Goal: Task Accomplishment & Management: Use online tool/utility

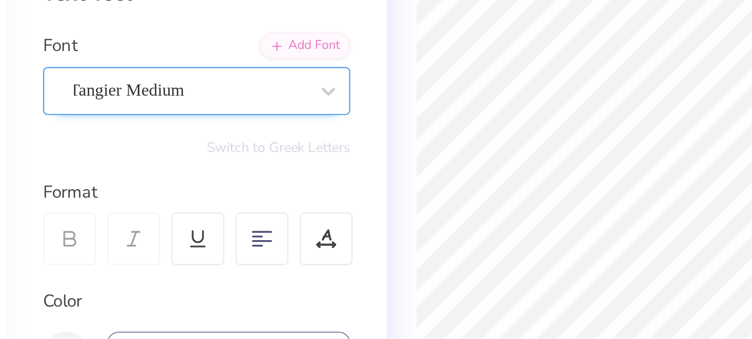
click at [142, 138] on div "Tangier Medium" at bounding box center [136, 149] width 143 height 22
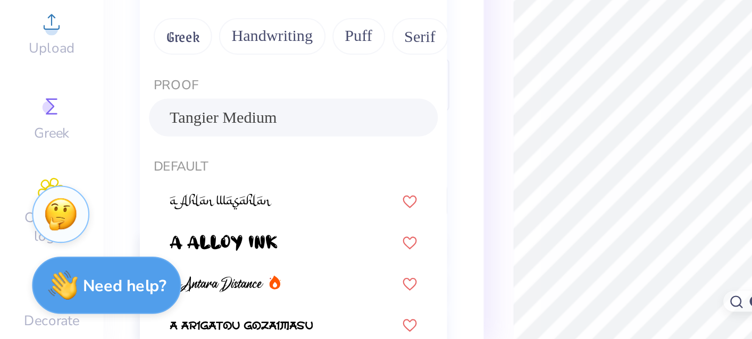
click at [51, 39] on div "Personalized Names Personalized Numbers Text Tool Add Font Font option Tangier …" at bounding box center [136, 189] width 177 height 301
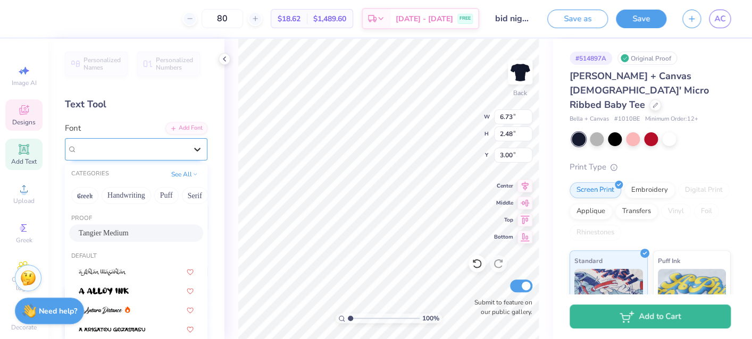
click at [192, 153] on icon at bounding box center [197, 149] width 11 height 11
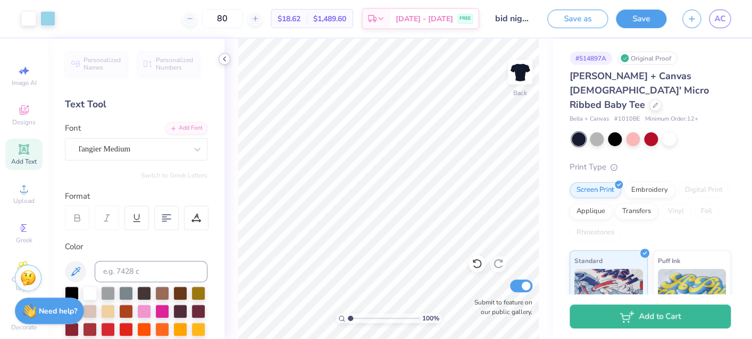
click at [226, 62] on icon at bounding box center [224, 59] width 9 height 9
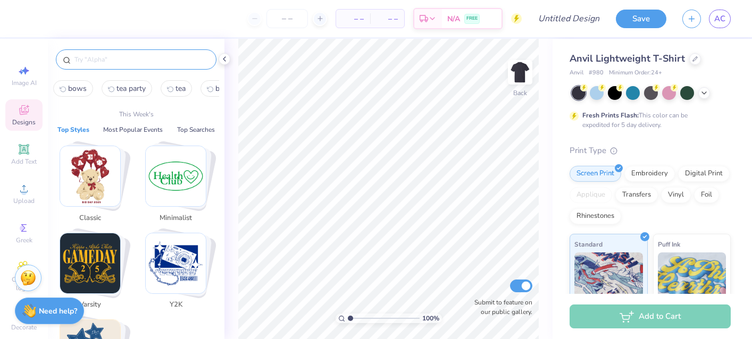
click at [89, 55] on input "text" at bounding box center [141, 59] width 136 height 11
type input "p"
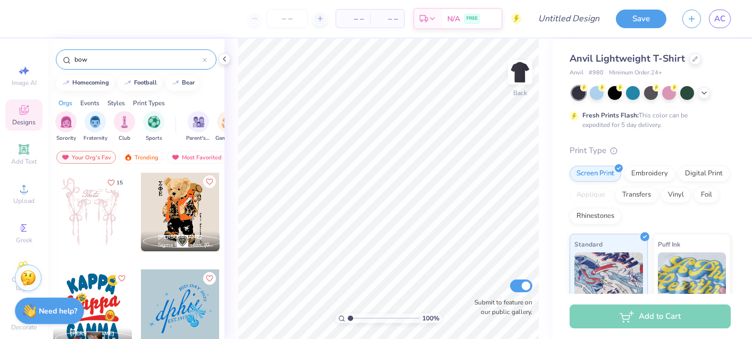
type input "bow"
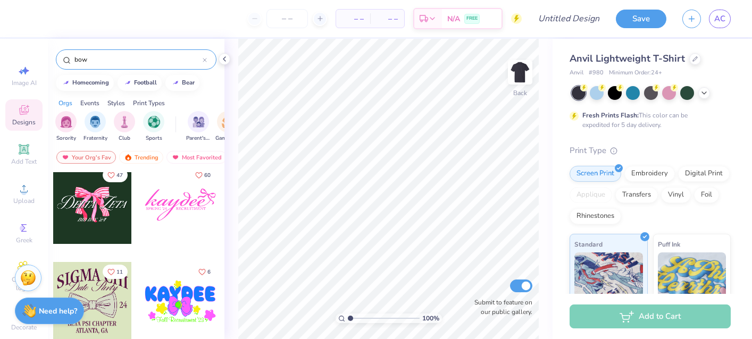
scroll to position [6406, 0]
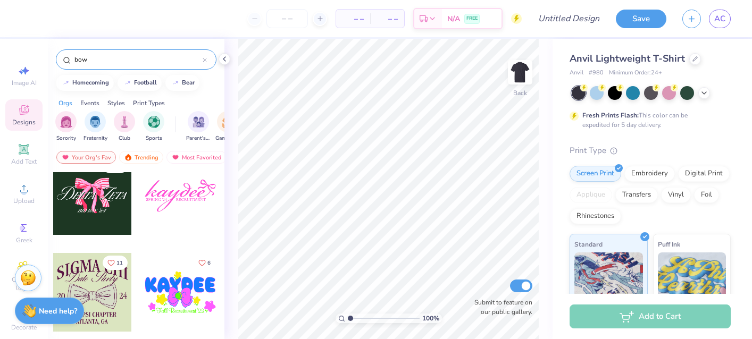
click at [196, 197] on div at bounding box center [180, 195] width 79 height 79
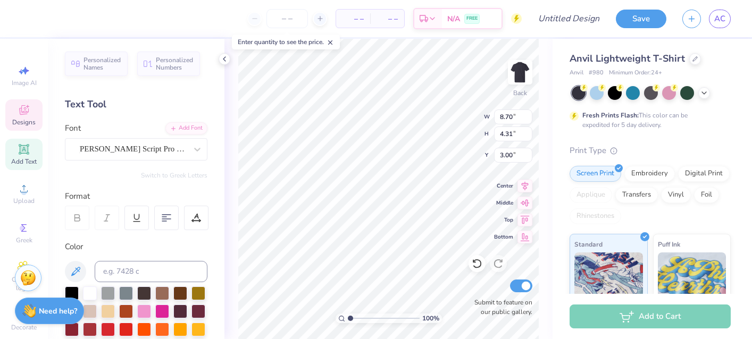
scroll to position [0, 0]
type textarea "k"
type textarea "Kappa"
type input "4.33"
type input "0.40"
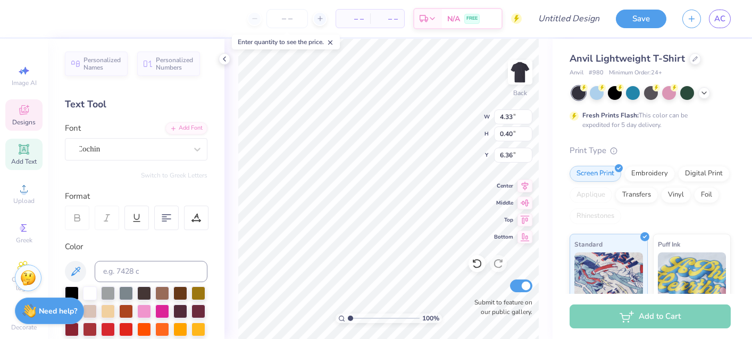
type input "6.36"
type input "2.98"
type input "0.42"
type input "6.33"
click at [180, 154] on div "Bickham Script Pro Regular" at bounding box center [132, 149] width 112 height 16
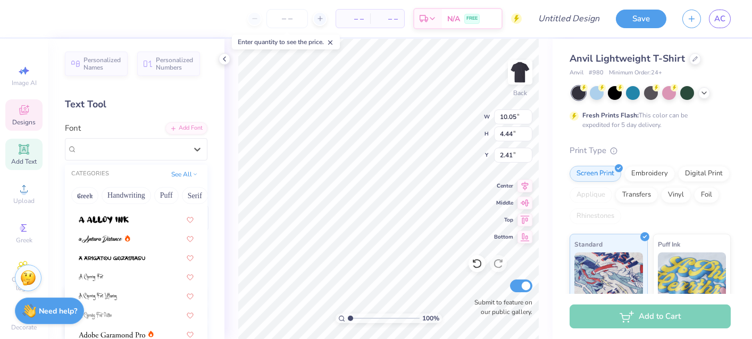
scroll to position [91, 0]
click at [106, 240] on img at bounding box center [101, 238] width 44 height 7
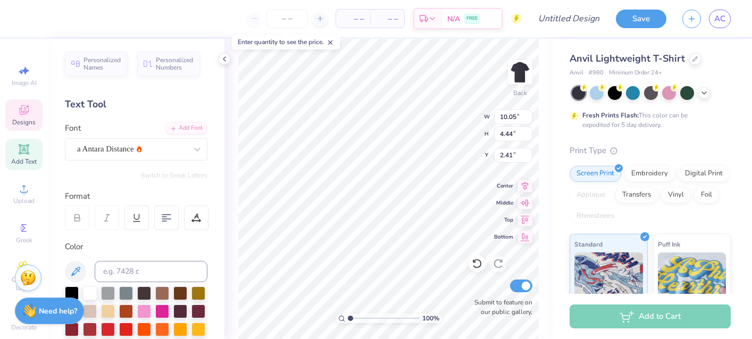
type input "11.53"
type input "5.05"
type input "2.10"
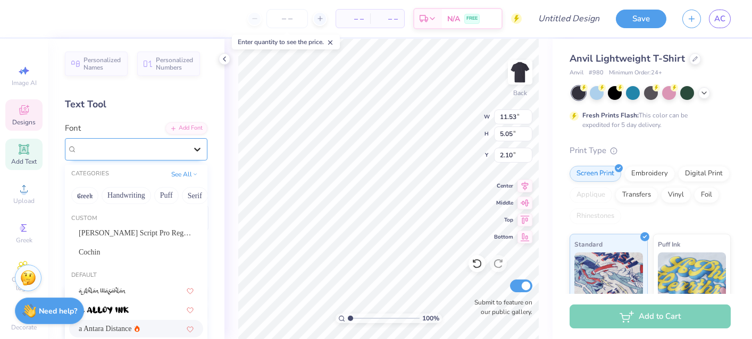
click at [198, 146] on icon at bounding box center [197, 149] width 11 height 11
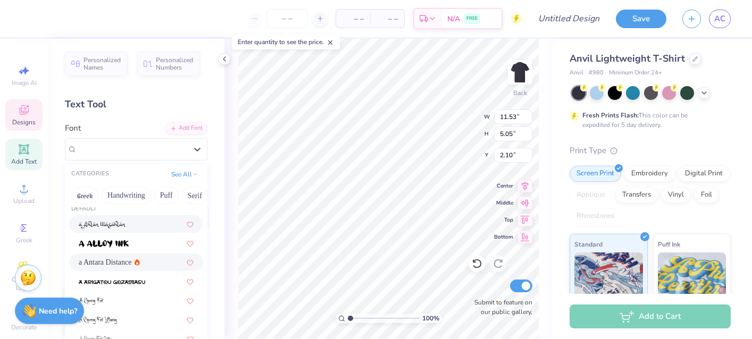
scroll to position [67, 0]
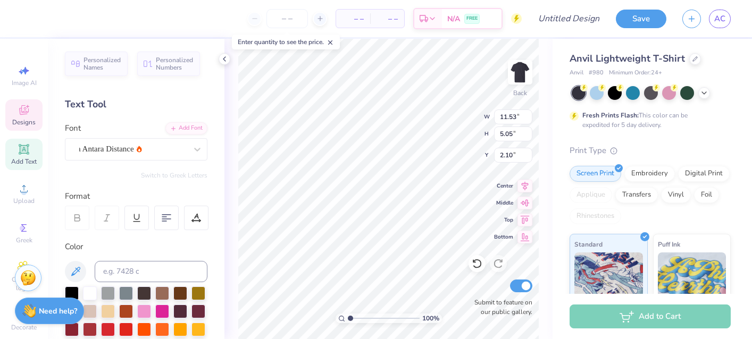
type input "7.24"
type input "3.17"
type input "4.80"
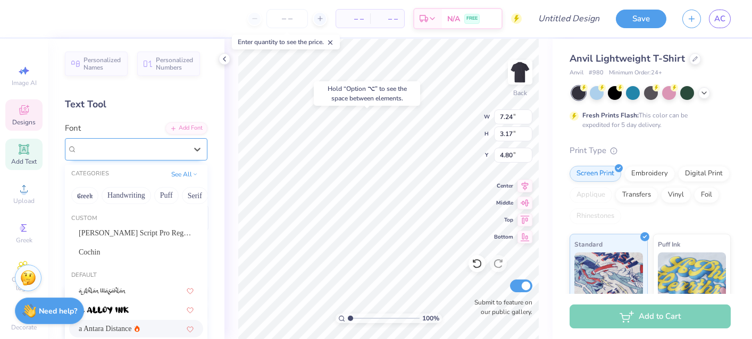
click at [184, 154] on div "a Antara Distance" at bounding box center [132, 149] width 112 height 16
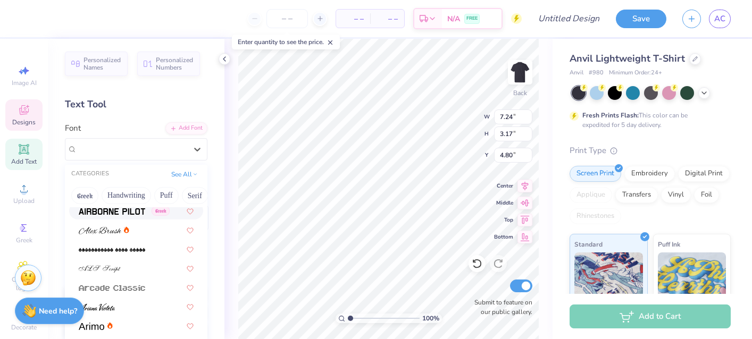
scroll to position [321, 0]
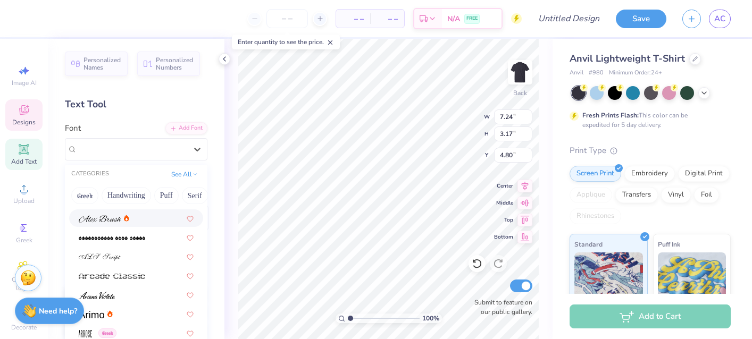
click at [106, 214] on span at bounding box center [100, 218] width 43 height 11
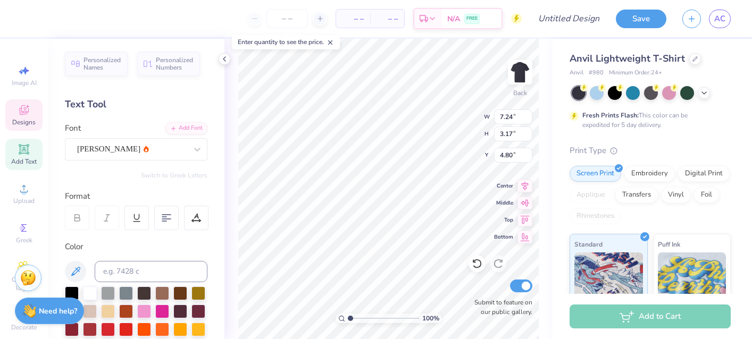
type input "8.63"
type input "3.15"
type input "4.81"
click at [196, 146] on icon at bounding box center [197, 149] width 11 height 11
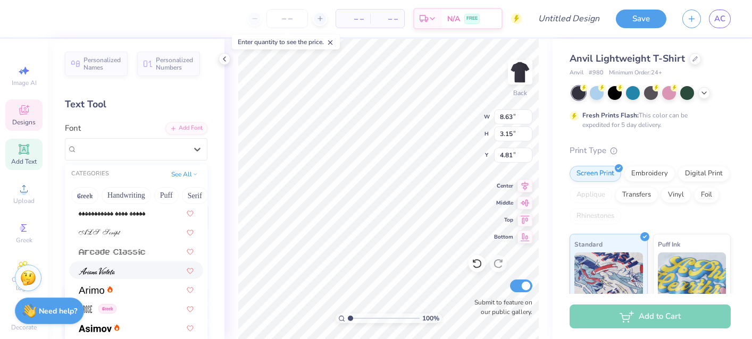
scroll to position [343, 0]
click at [125, 272] on div at bounding box center [136, 273] width 115 height 11
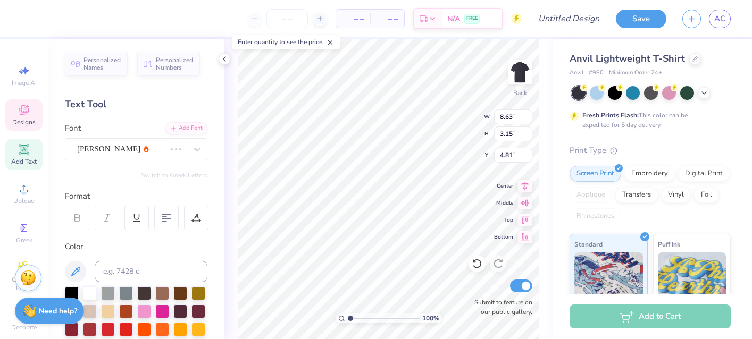
type input "6.11"
type input "3.09"
type input "4.84"
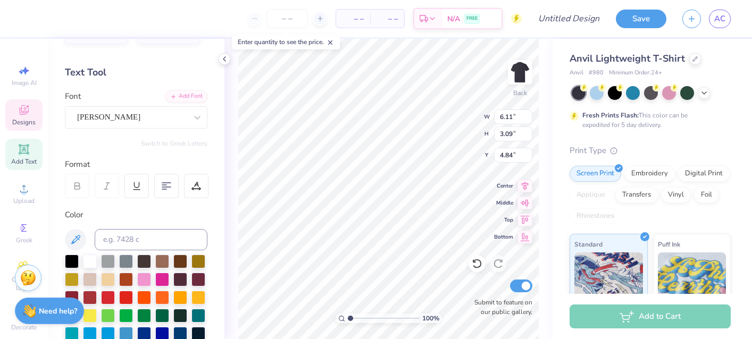
scroll to position [32, 0]
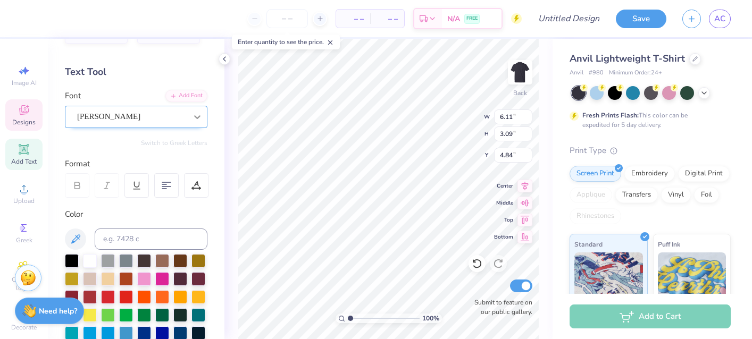
click at [196, 120] on icon at bounding box center [197, 117] width 11 height 11
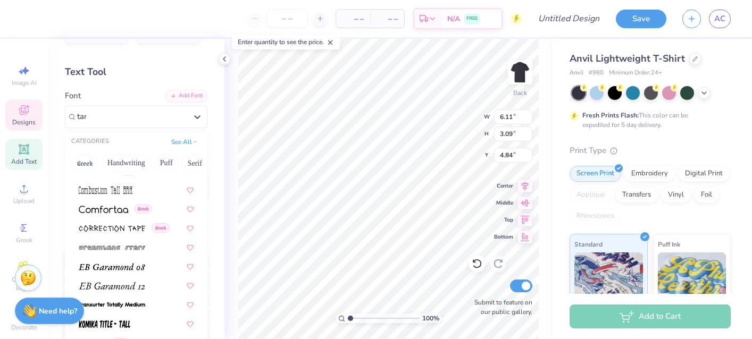
scroll to position [0, 0]
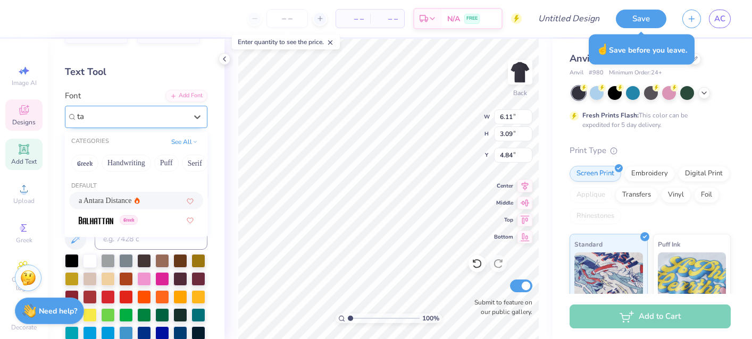
type input "t"
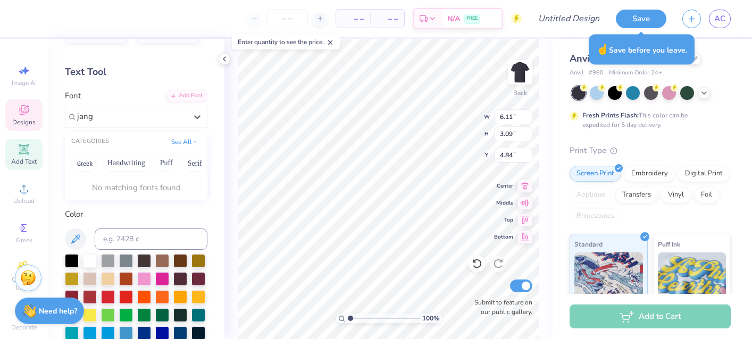
type input "jan"
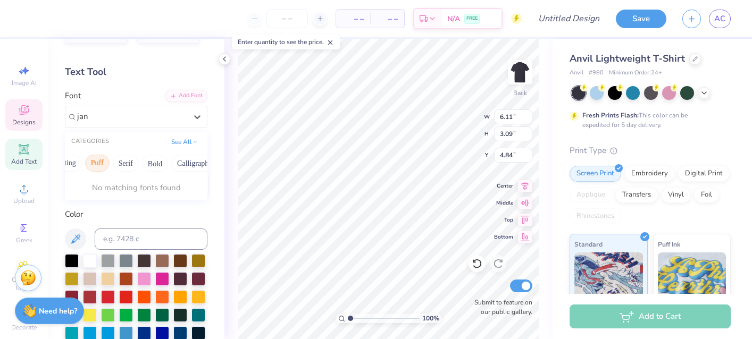
scroll to position [0, 118]
click at [145, 164] on button "Calligraphy" at bounding box center [146, 163] width 47 height 17
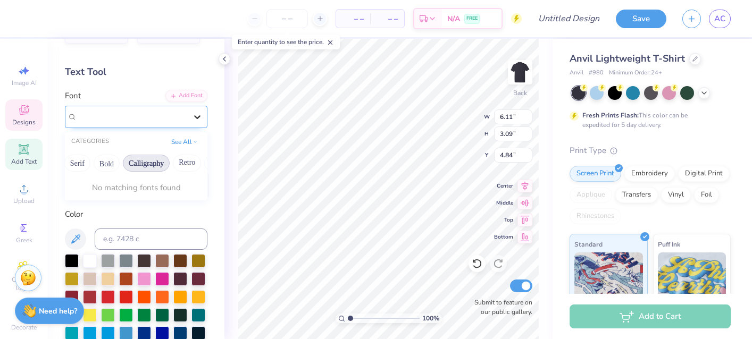
click at [198, 119] on icon at bounding box center [197, 117] width 11 height 11
click at [153, 118] on div "Ariana Violeta" at bounding box center [132, 117] width 110 height 12
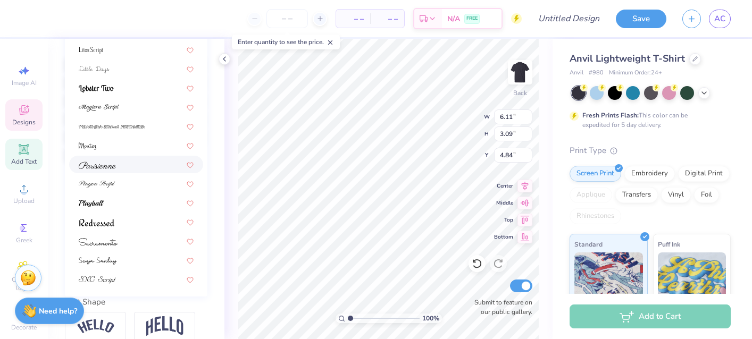
scroll to position [230, 0]
click at [107, 111] on img at bounding box center [99, 107] width 40 height 7
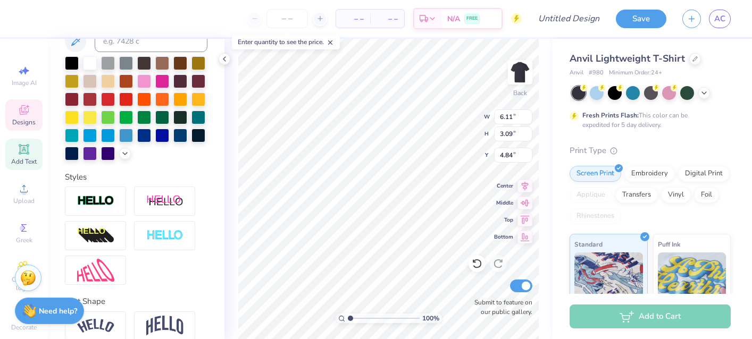
type input "11.72"
type input "3.84"
type input "4.47"
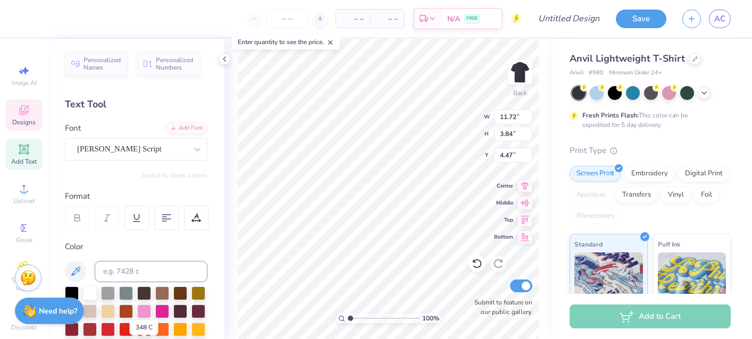
scroll to position [0, 0]
click at [191, 146] on div at bounding box center [197, 149] width 19 height 19
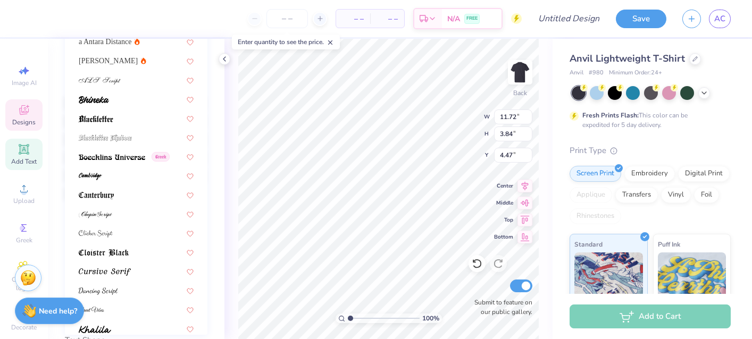
scroll to position [3, 0]
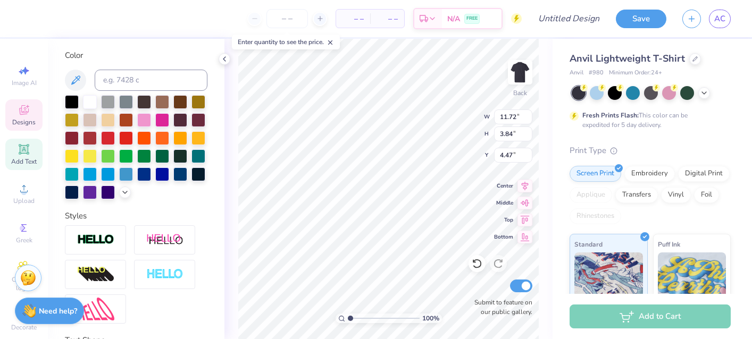
type input "8.15"
type input "2.67"
type input "3.00"
click at [528, 184] on icon at bounding box center [525, 184] width 7 height 9
type input "1.84"
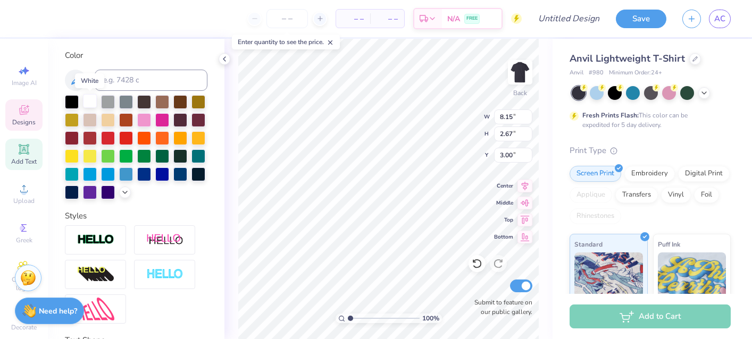
click at [86, 104] on div at bounding box center [90, 101] width 14 height 14
type input "1.84"
click at [124, 189] on icon at bounding box center [125, 191] width 9 height 9
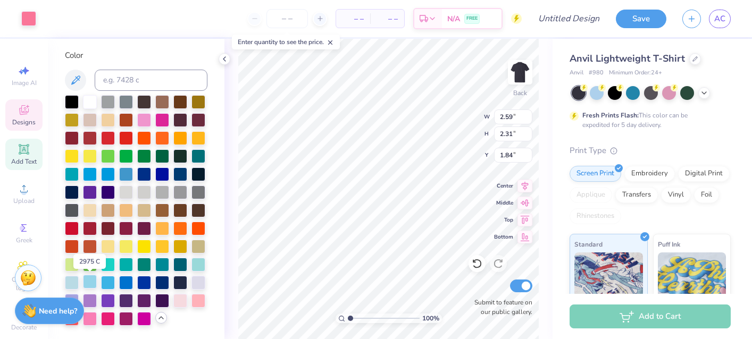
click at [91, 282] on div at bounding box center [90, 282] width 14 height 14
click at [93, 285] on div at bounding box center [90, 282] width 14 height 14
click at [71, 285] on div at bounding box center [72, 282] width 14 height 14
click at [32, 16] on div at bounding box center [28, 17] width 15 height 15
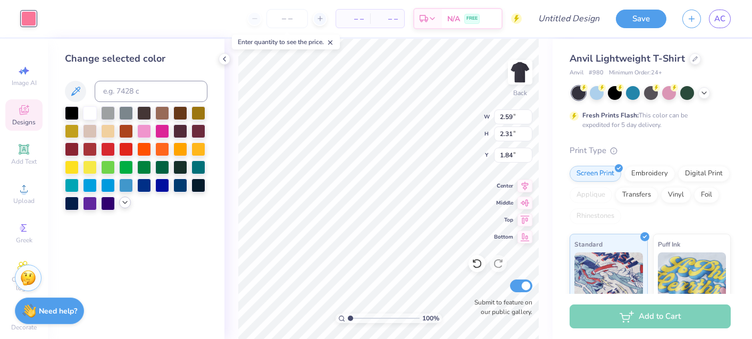
click at [130, 203] on div at bounding box center [125, 203] width 12 height 12
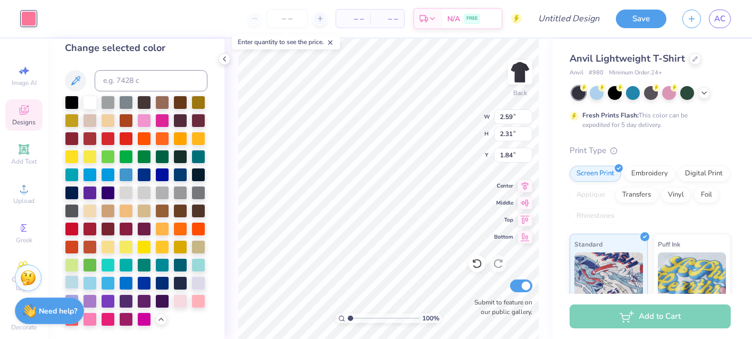
scroll to position [12, 0]
click at [71, 282] on div at bounding box center [72, 283] width 14 height 14
type input "8.15"
type input "2.67"
type input "3.00"
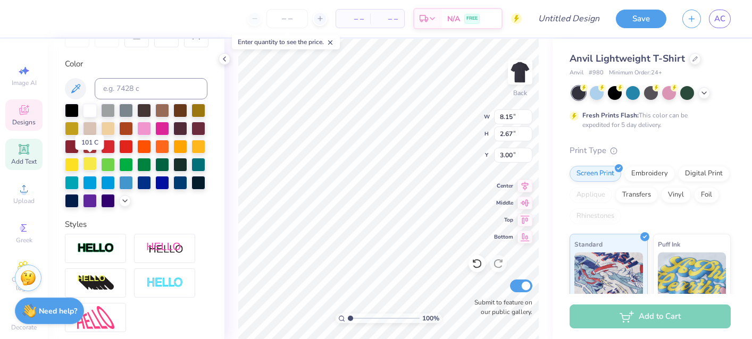
scroll to position [184, 0]
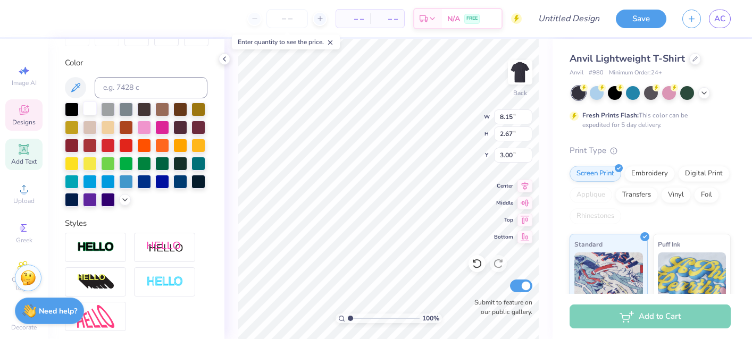
click at [93, 111] on div at bounding box center [90, 109] width 14 height 14
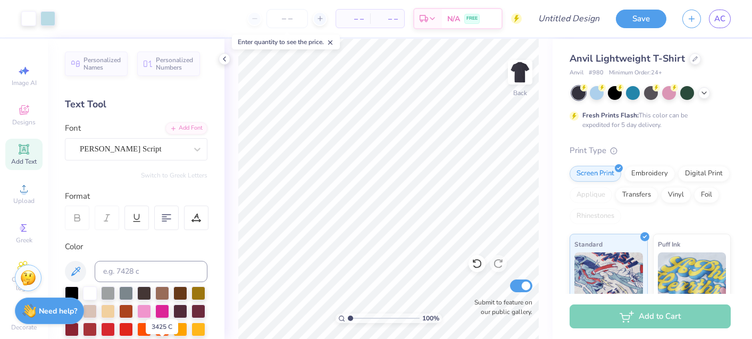
scroll to position [0, 0]
click at [182, 155] on div at bounding box center [132, 149] width 110 height 14
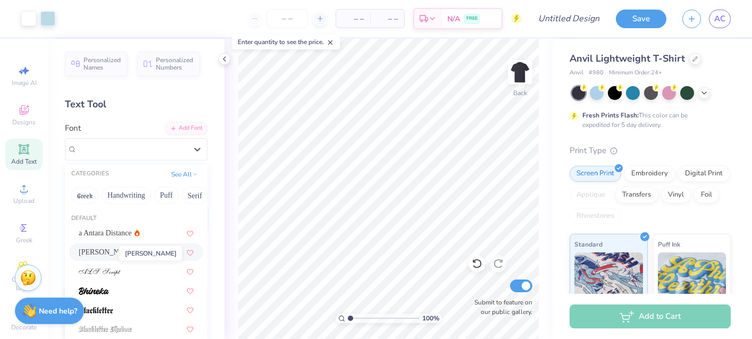
click at [99, 255] on span "Alex Brush" at bounding box center [108, 252] width 59 height 11
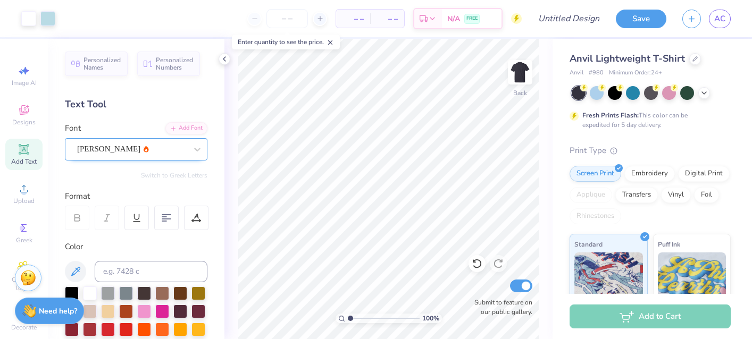
click at [140, 151] on div "Alex Brush" at bounding box center [132, 149] width 112 height 16
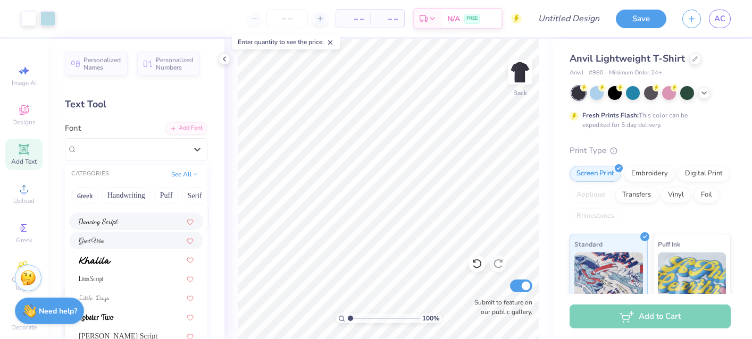
scroll to position [260, 0]
click at [107, 240] on div at bounding box center [136, 241] width 115 height 11
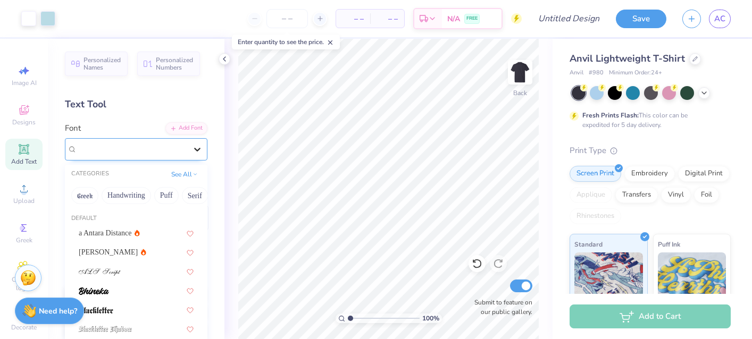
click at [195, 156] on div at bounding box center [197, 149] width 19 height 19
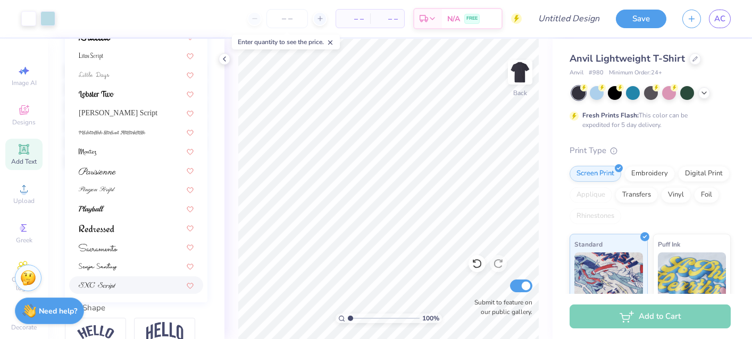
scroll to position [230, 0]
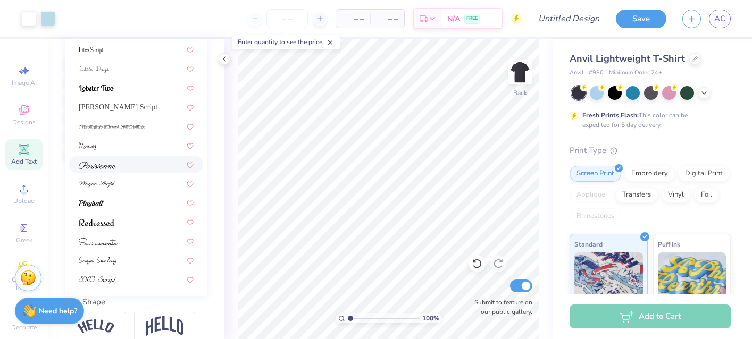
click at [123, 166] on div at bounding box center [136, 164] width 115 height 11
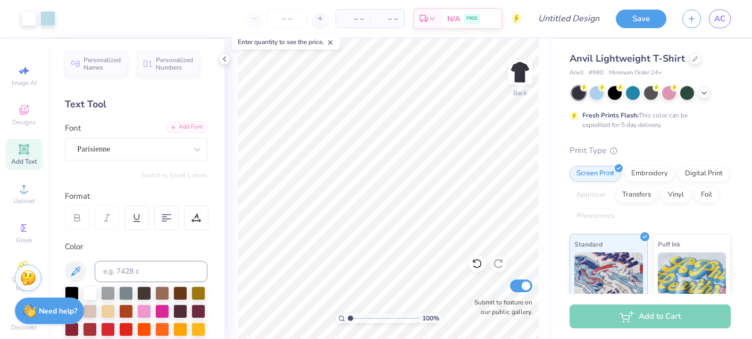
scroll to position [0, 0]
click at [187, 131] on div "Add Font" at bounding box center [186, 127] width 42 height 12
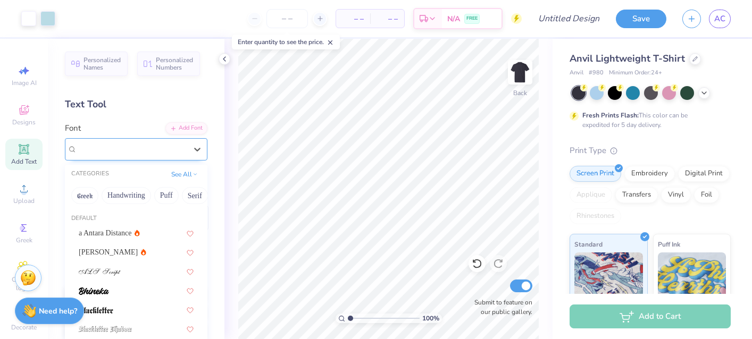
click at [154, 155] on div at bounding box center [132, 149] width 110 height 14
click at [194, 172] on icon at bounding box center [195, 173] width 5 height 5
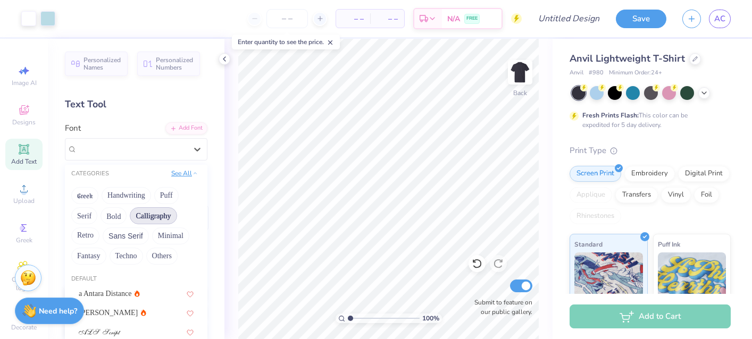
click at [178, 173] on button "See All" at bounding box center [184, 173] width 33 height 11
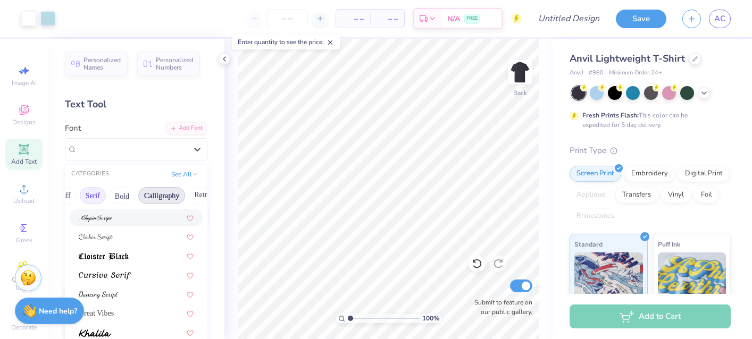
scroll to position [0, 105]
click at [154, 199] on button "Calligraphy" at bounding box center [159, 195] width 47 height 17
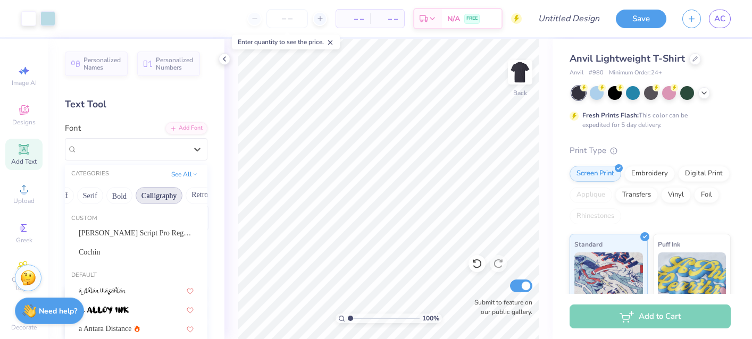
click at [148, 196] on button "Calligraphy" at bounding box center [159, 195] width 47 height 17
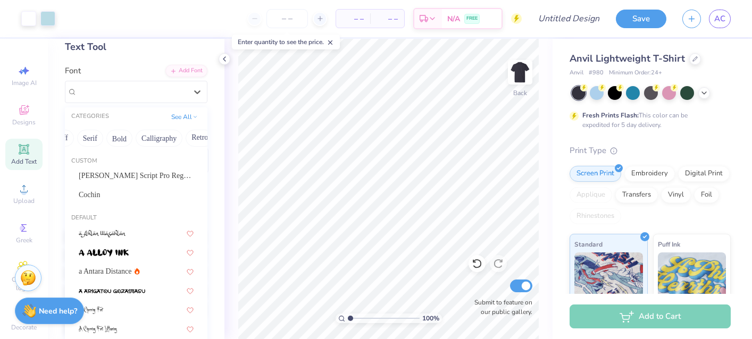
scroll to position [60, 0]
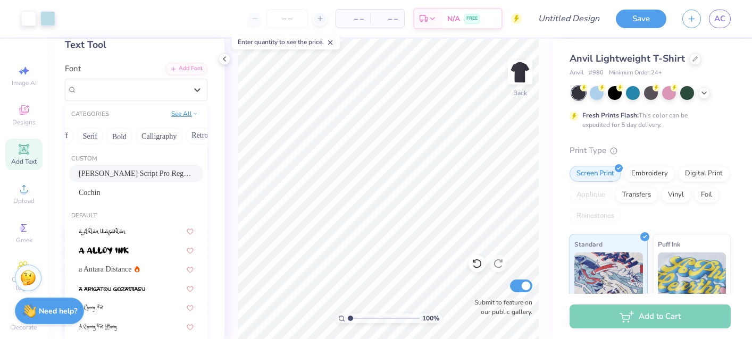
click at [196, 114] on icon at bounding box center [195, 113] width 5 height 5
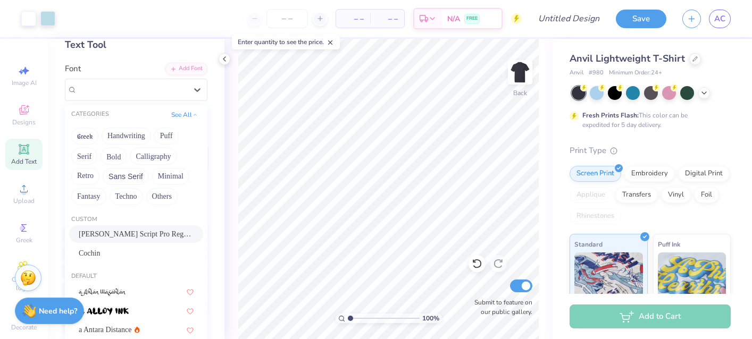
click at [128, 232] on span "Bickham Script Pro Regular" at bounding box center [136, 234] width 115 height 11
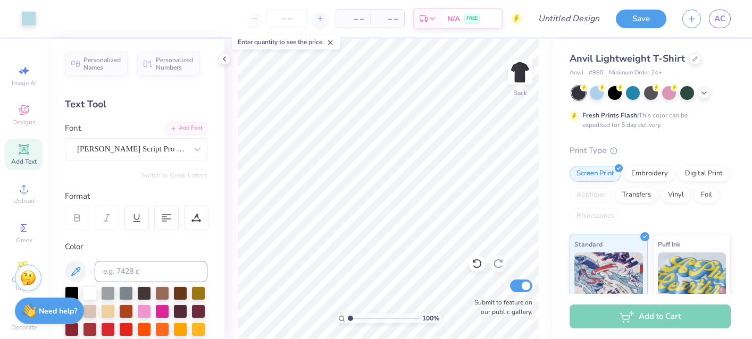
click at [27, 153] on icon at bounding box center [24, 149] width 10 height 10
type textarea "T"
paste textarea "Kappa"
type textarea "K"
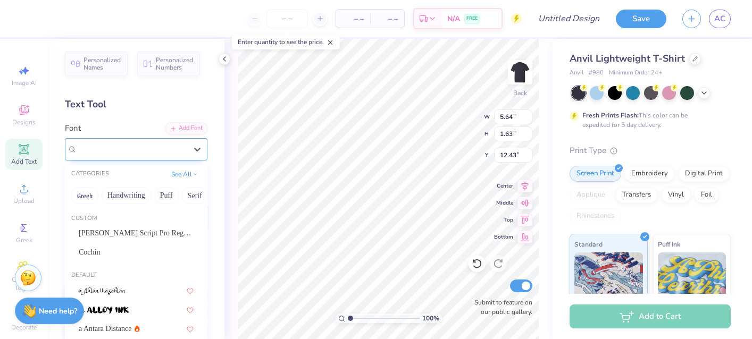
click at [181, 150] on div "Super Dream" at bounding box center [132, 149] width 112 height 16
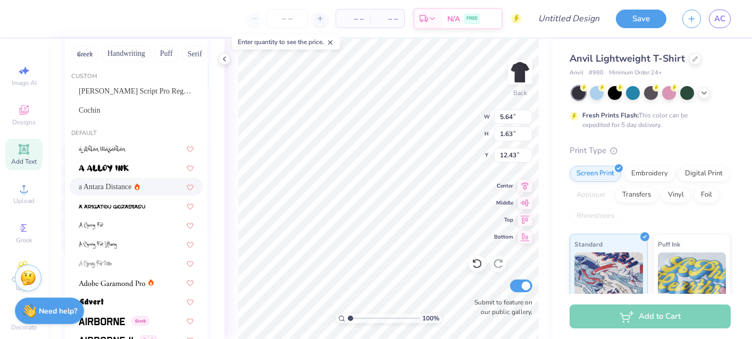
click at [97, 184] on span "a Antara Distance" at bounding box center [105, 186] width 53 height 11
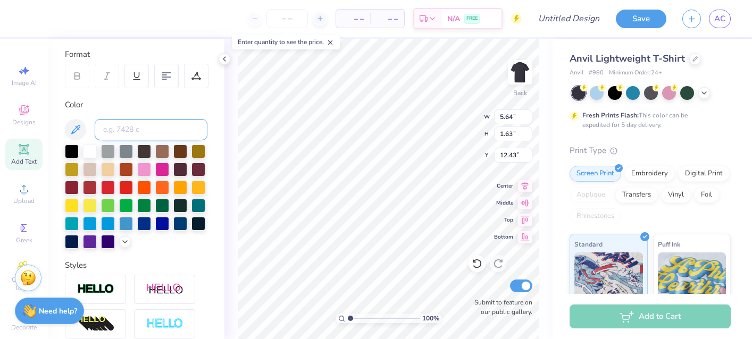
click at [151, 136] on input at bounding box center [151, 129] width 113 height 21
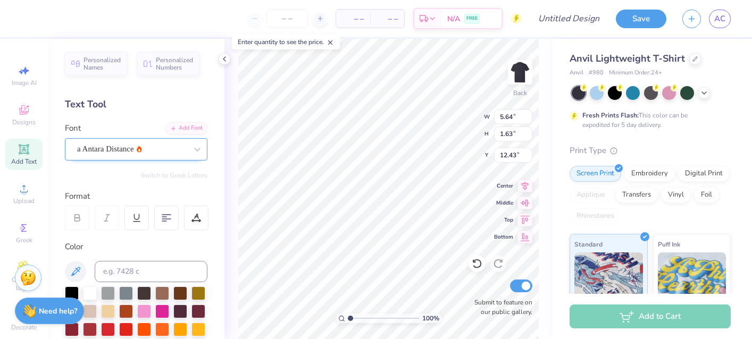
click at [183, 145] on div "a Antara Distance" at bounding box center [132, 149] width 112 height 16
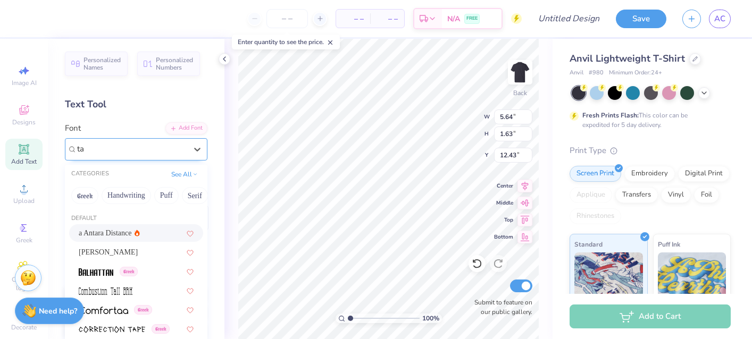
type input "t"
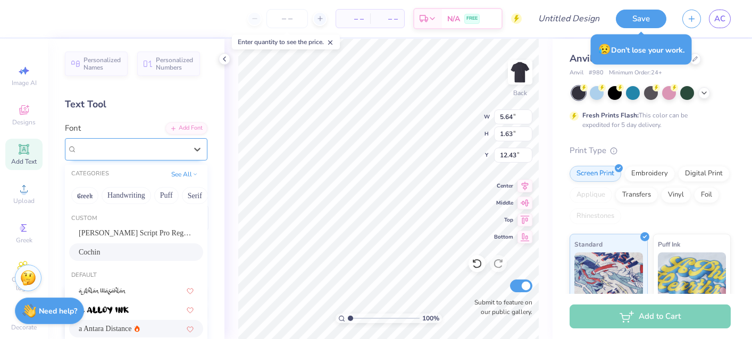
scroll to position [39, 0]
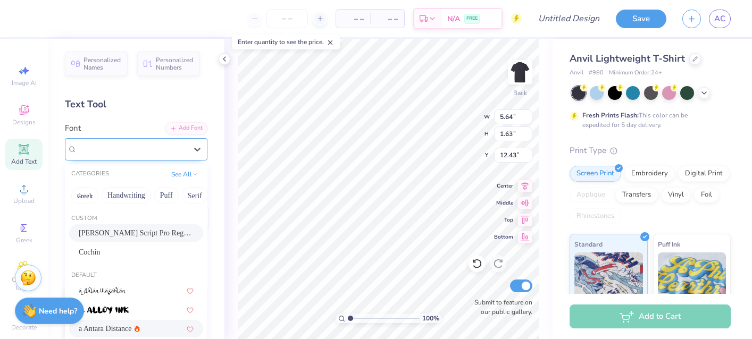
click at [121, 232] on span "Bickham Script Pro Regular" at bounding box center [136, 233] width 115 height 11
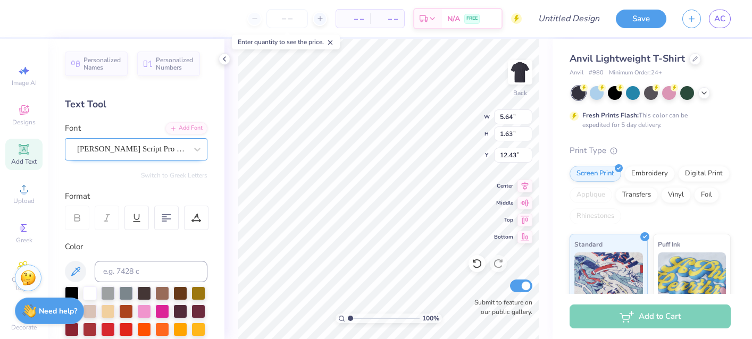
type textarea "Kappa"
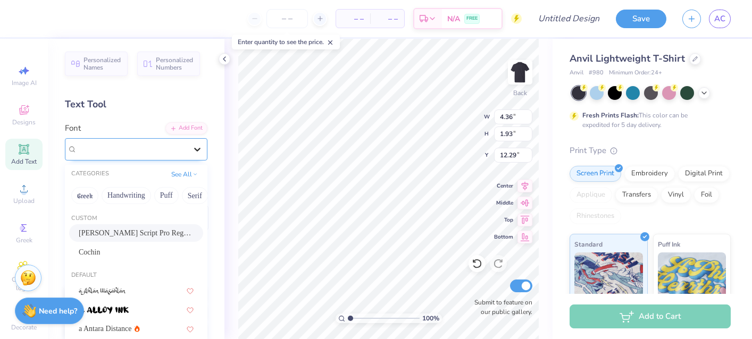
click at [196, 149] on icon at bounding box center [197, 150] width 6 height 4
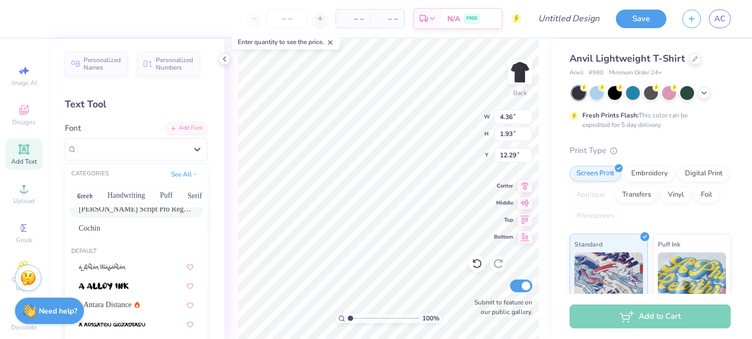
scroll to position [24, 0]
click at [108, 303] on span "a Antara Distance" at bounding box center [105, 304] width 53 height 11
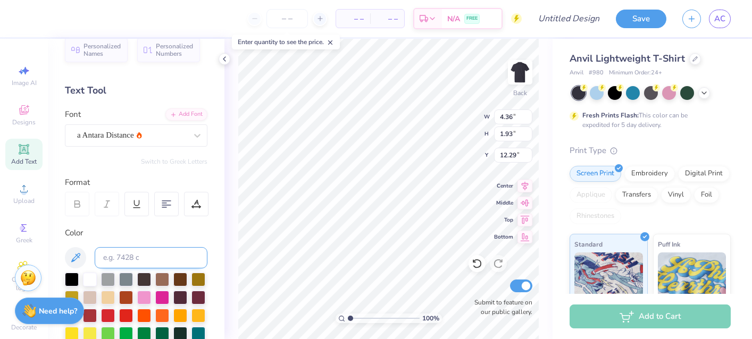
scroll to position [16, 0]
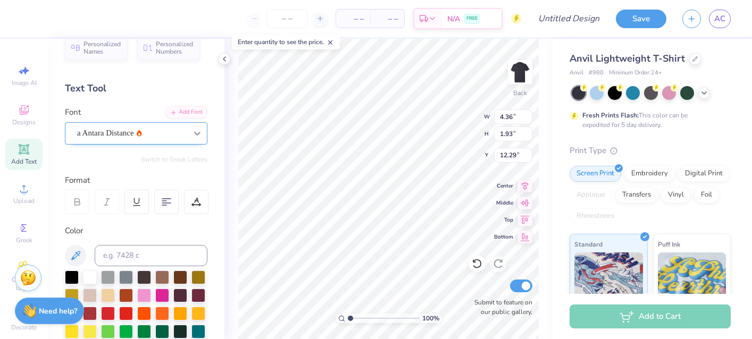
click at [188, 134] on div at bounding box center [197, 133] width 19 height 19
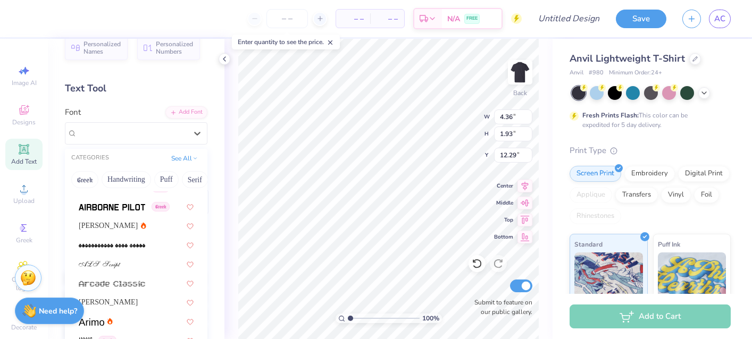
scroll to position [295, 0]
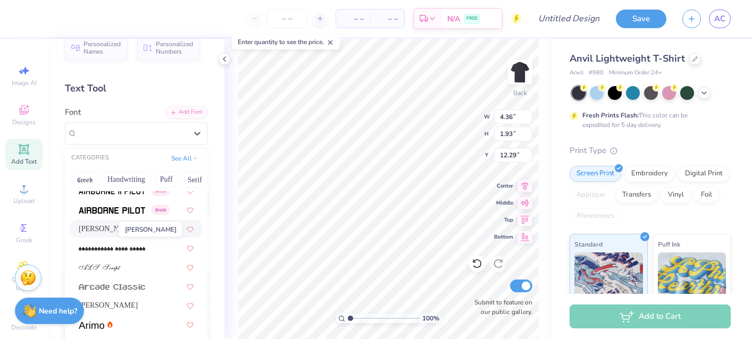
click at [99, 224] on span "Alex Brush" at bounding box center [108, 228] width 59 height 11
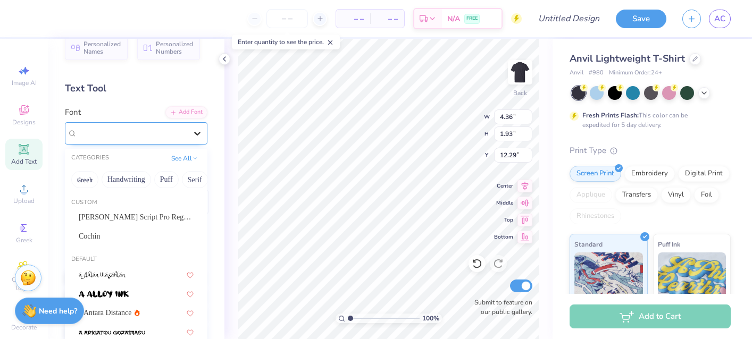
click at [201, 138] on div at bounding box center [197, 133] width 19 height 19
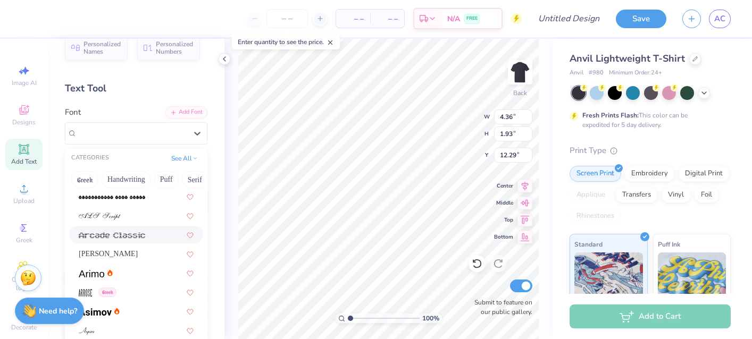
scroll to position [347, 0]
click at [131, 217] on div at bounding box center [136, 214] width 115 height 11
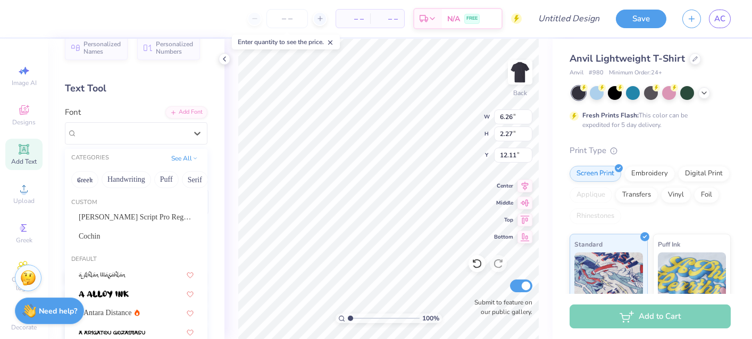
click at [177, 136] on div "ALS Script" at bounding box center [132, 133] width 112 height 16
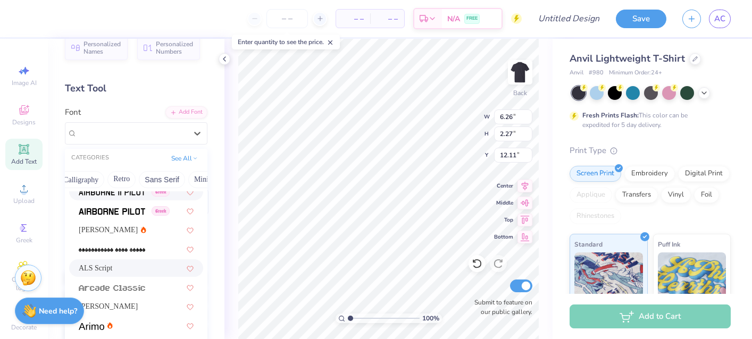
scroll to position [0, 182]
click at [75, 178] on button "Calligraphy" at bounding box center [82, 179] width 47 height 17
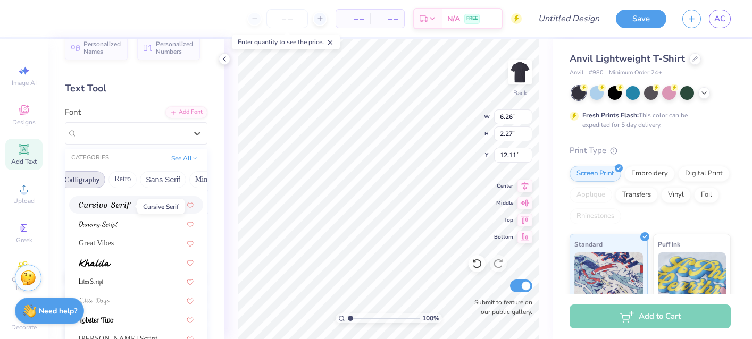
scroll to position [246, 0]
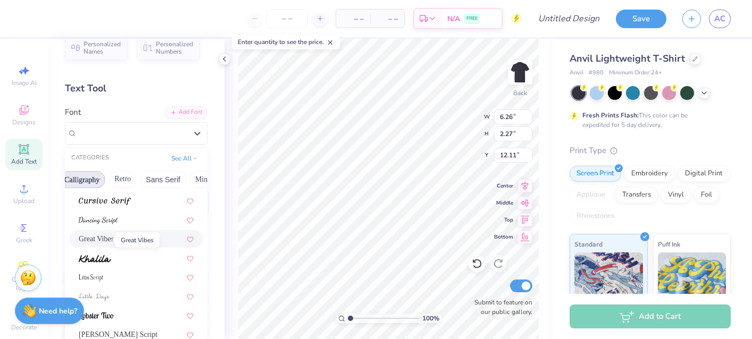
click at [103, 236] on span "Great Vibes" at bounding box center [96, 239] width 35 height 11
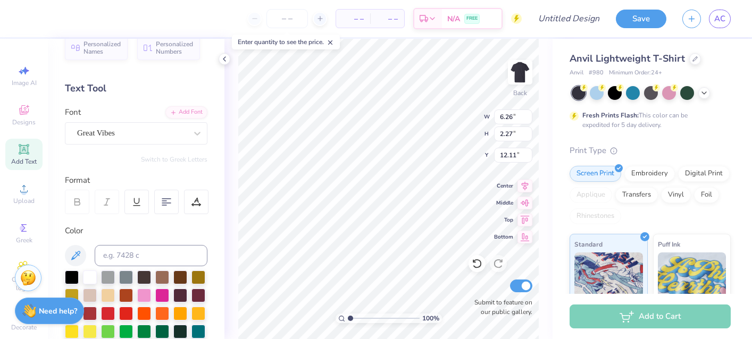
type input "6.06"
type input "2.61"
type input "11.95"
click at [172, 138] on div "Great Vibes" at bounding box center [132, 133] width 112 height 16
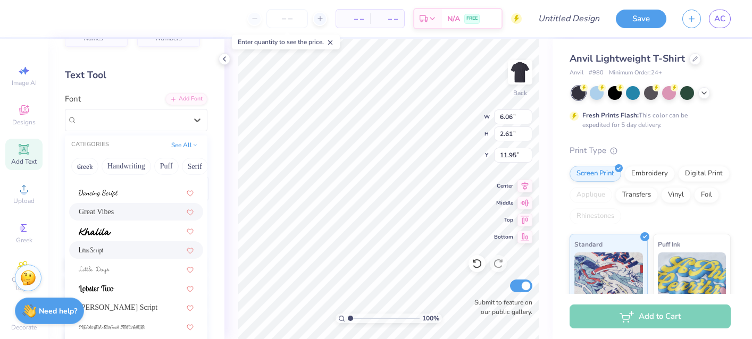
scroll to position [12, 0]
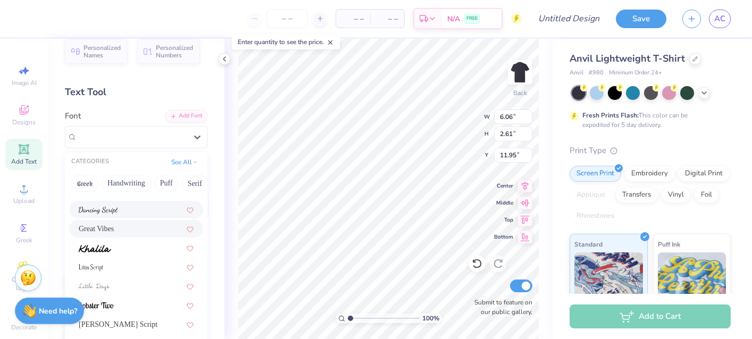
click at [116, 210] on img at bounding box center [98, 210] width 39 height 7
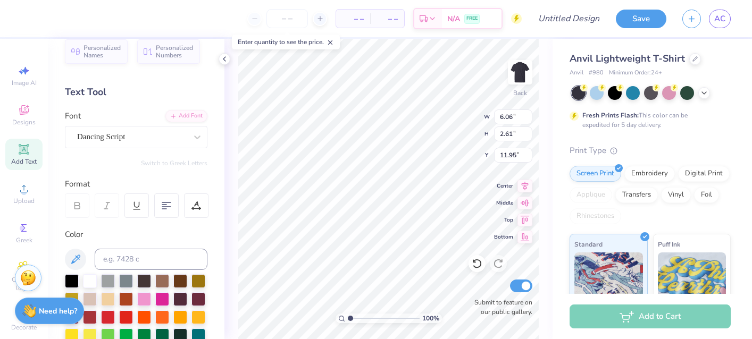
type input "5.24"
type input "2.33"
type input "12.08"
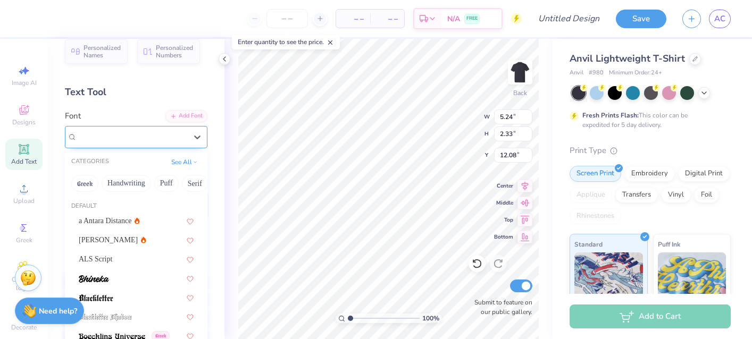
click at [180, 136] on div "Dancing Script" at bounding box center [132, 137] width 112 height 16
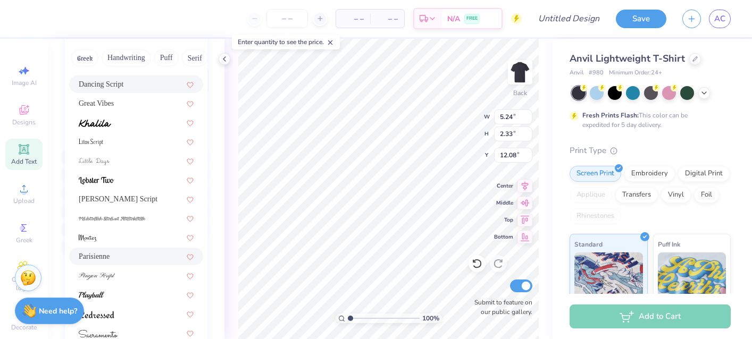
scroll to position [142, 0]
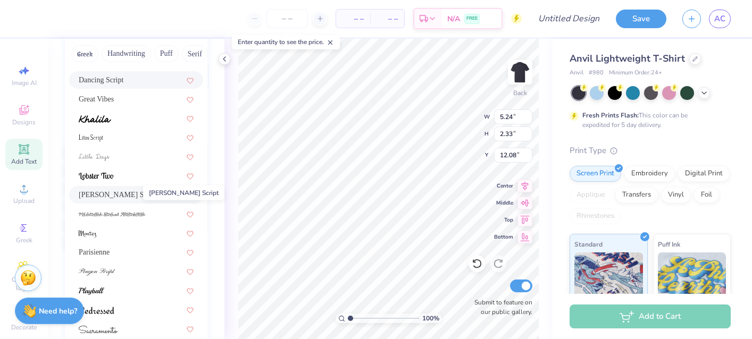
click at [121, 197] on span "Magiera Script" at bounding box center [118, 194] width 79 height 11
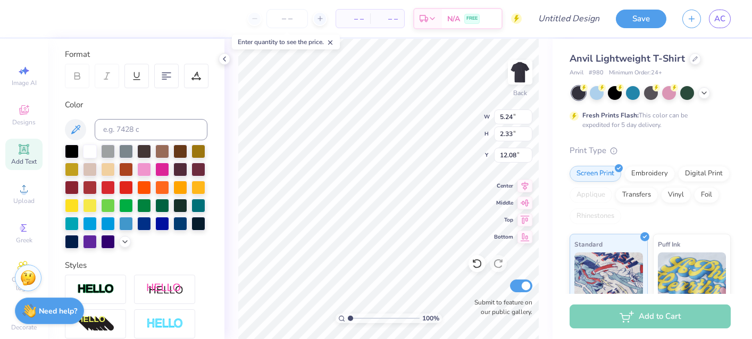
type input "8.10"
type input "2.65"
type input "11.92"
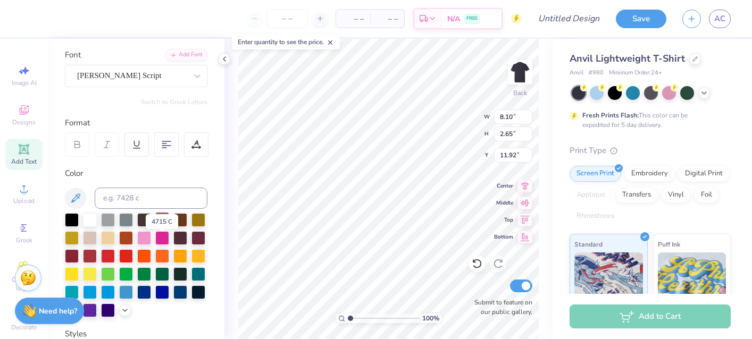
scroll to position [43, 0]
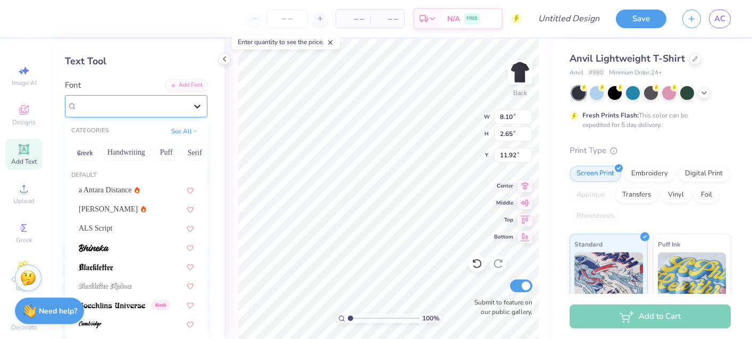
click at [202, 109] on icon at bounding box center [197, 106] width 11 height 11
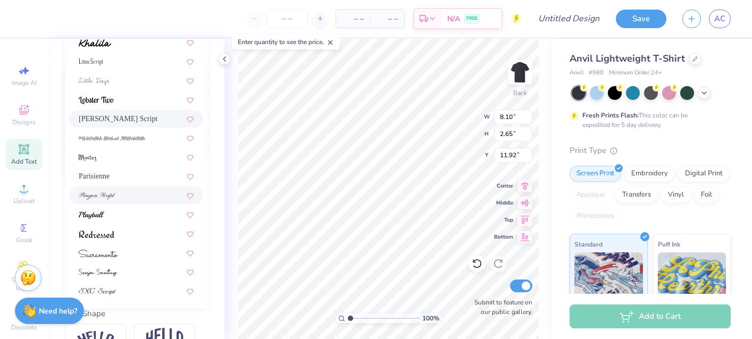
scroll to position [218, 0]
click at [109, 201] on img at bounding box center [97, 196] width 37 height 7
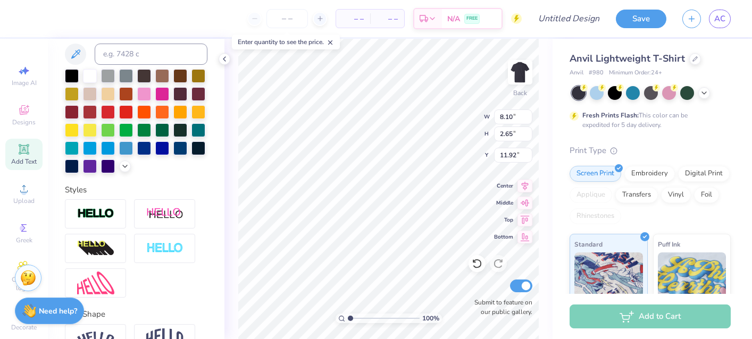
type input "6.16"
type input "2.45"
type input "12.02"
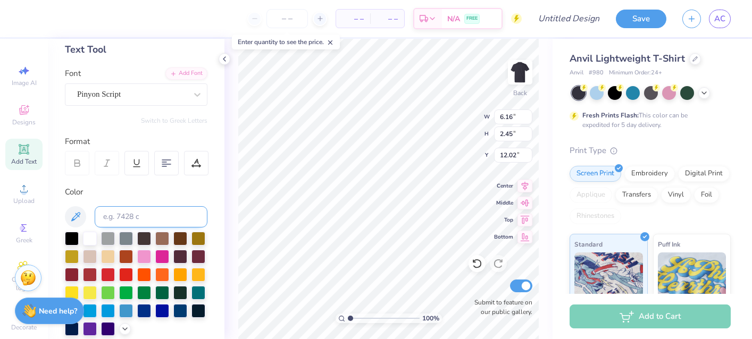
scroll to position [55, 0]
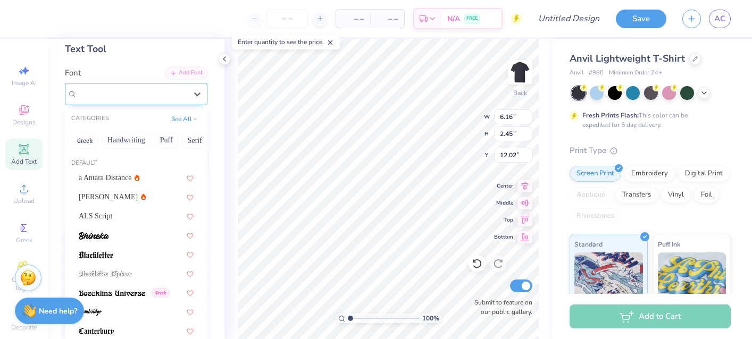
click at [187, 95] on div "Pinyon Script" at bounding box center [132, 94] width 112 height 16
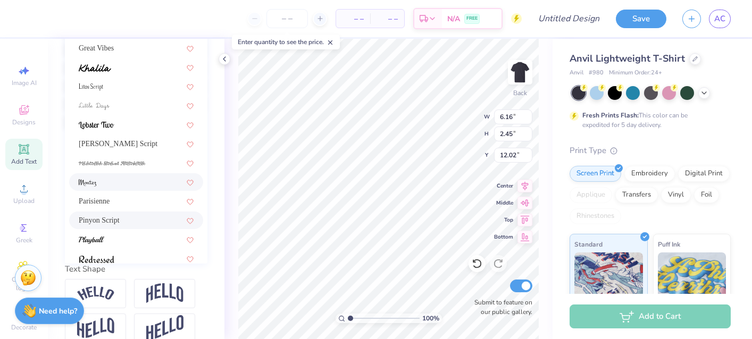
scroll to position [191, 0]
click at [115, 199] on div "Parisienne" at bounding box center [136, 200] width 115 height 11
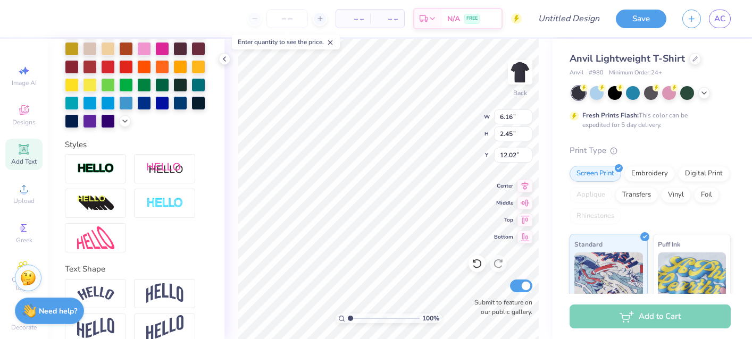
type input "6.65"
type input "2.47"
type input "12.01"
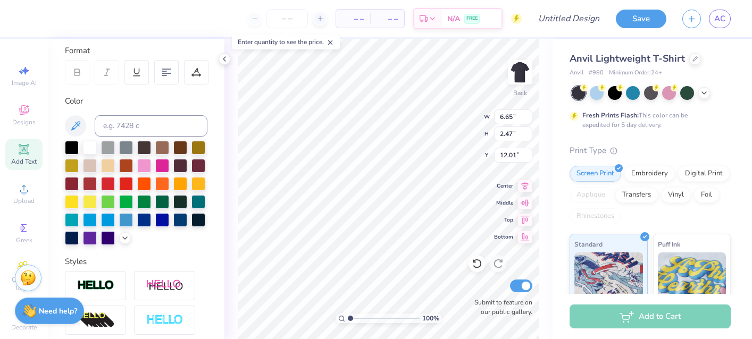
scroll to position [139, 0]
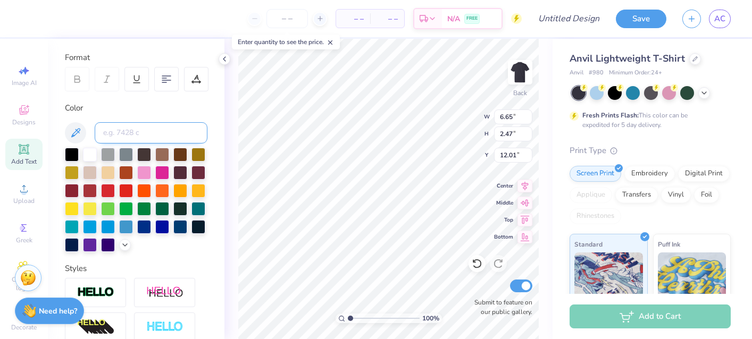
click at [180, 129] on input at bounding box center [151, 132] width 113 height 21
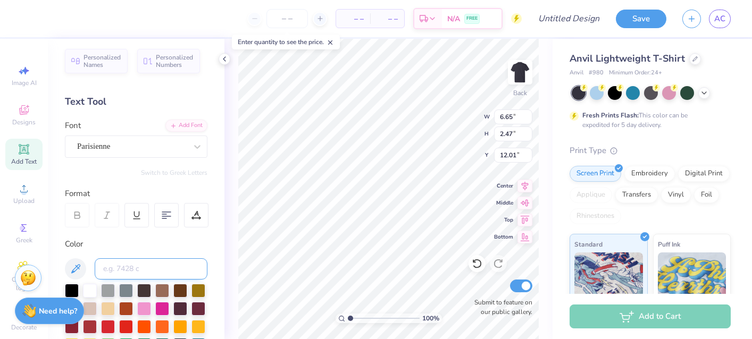
scroll to position [1, 0]
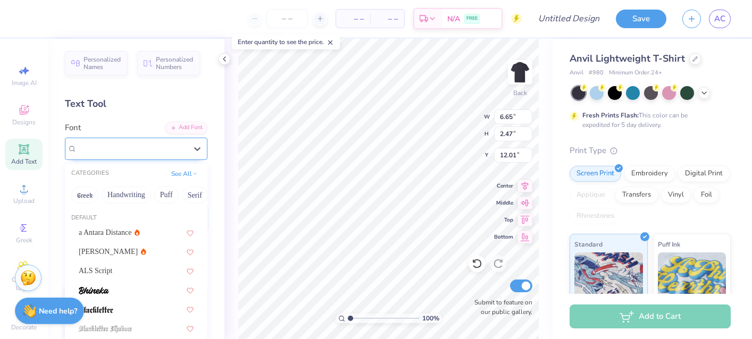
click at [180, 145] on div "Parisienne" at bounding box center [132, 148] width 112 height 16
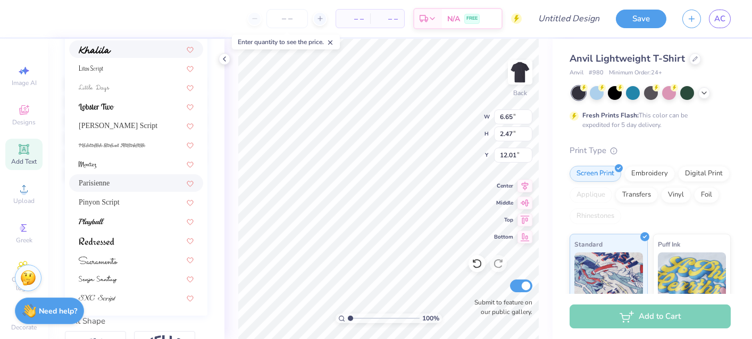
scroll to position [260, 0]
click at [135, 128] on span "Magiera Script" at bounding box center [118, 126] width 79 height 11
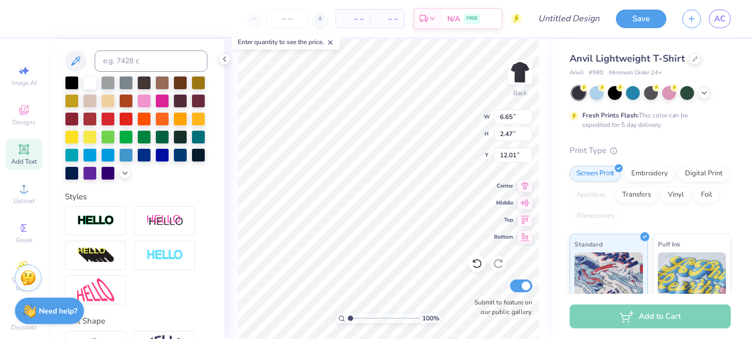
type input "8.10"
type input "2.65"
type input "3.00"
type input "4.03"
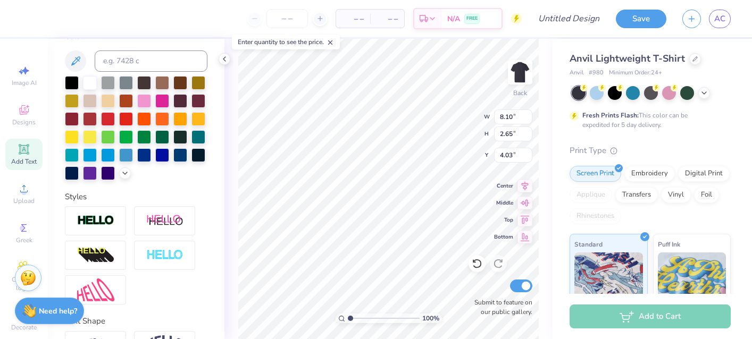
type input "2.59"
type input "2.31"
type input "3.00"
click at [523, 187] on icon at bounding box center [525, 184] width 15 height 13
click at [287, 13] on input "number" at bounding box center [286, 18] width 41 height 19
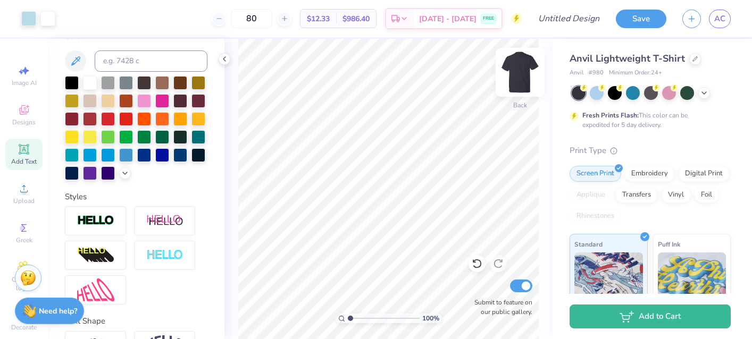
type input "80"
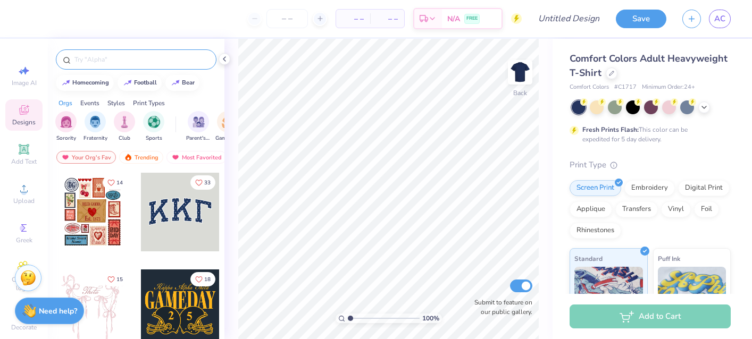
click at [134, 60] on input "text" at bounding box center [141, 59] width 136 height 11
type input "bow"
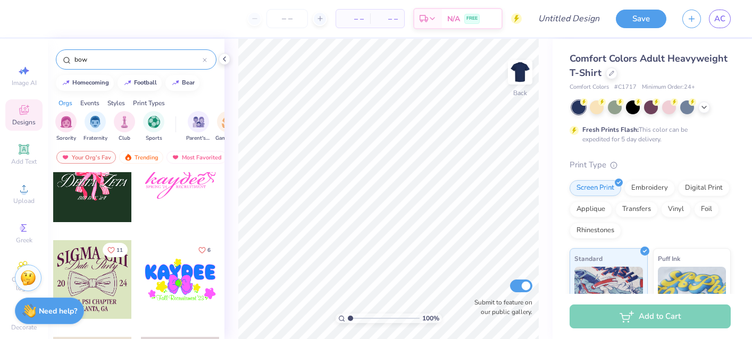
scroll to position [6416, 0]
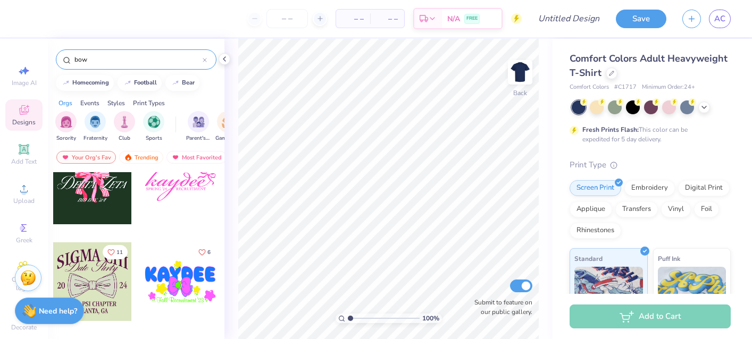
click at [185, 195] on div at bounding box center [180, 185] width 79 height 79
click at [189, 186] on div at bounding box center [180, 185] width 79 height 79
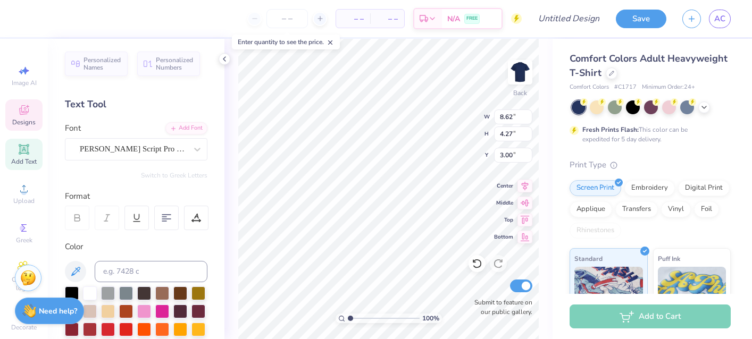
type textarea "k"
type textarea "Kappa"
type input "7.72"
type input "4.29"
type input "0.39"
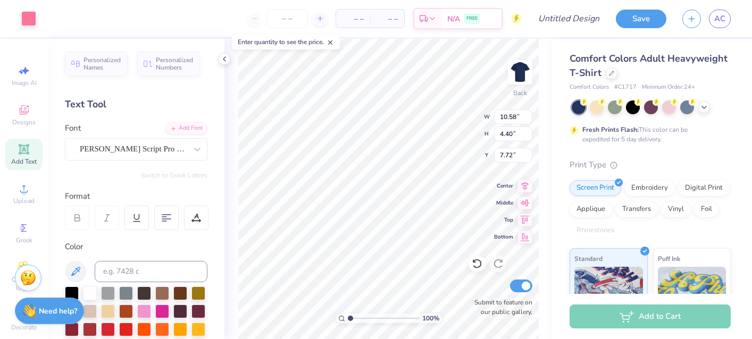
type input "6.33"
type input "6.36"
type input "3.00"
type input "9.96"
type input "4.40"
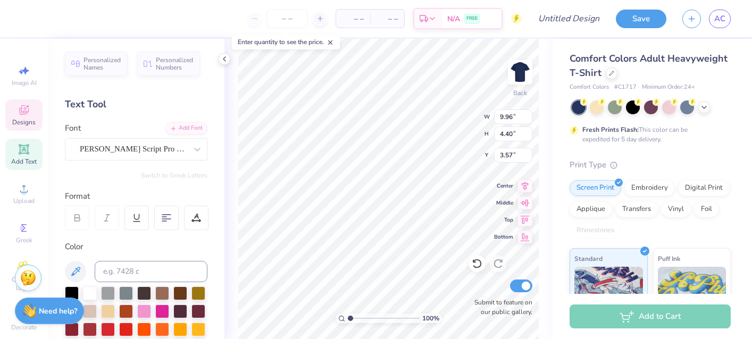
type input "3.52"
type input "8.19"
type input "3.61"
type input "3.49"
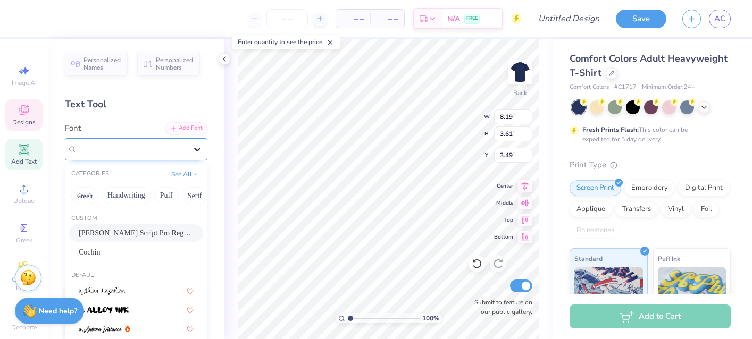
click at [194, 151] on icon at bounding box center [197, 149] width 11 height 11
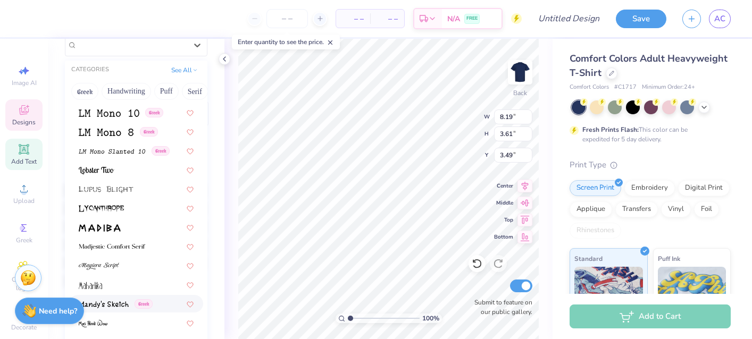
scroll to position [3720, 0]
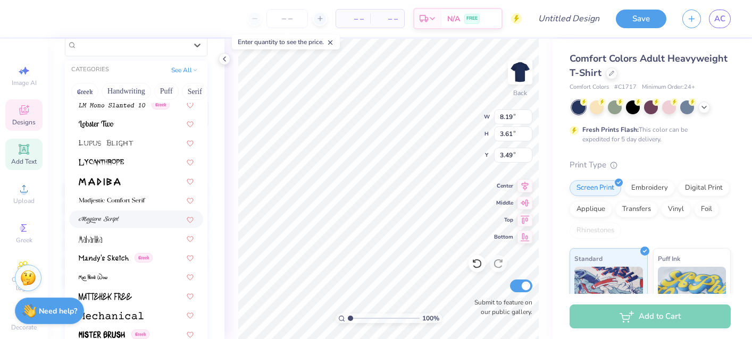
click at [119, 218] on div at bounding box center [136, 219] width 115 height 11
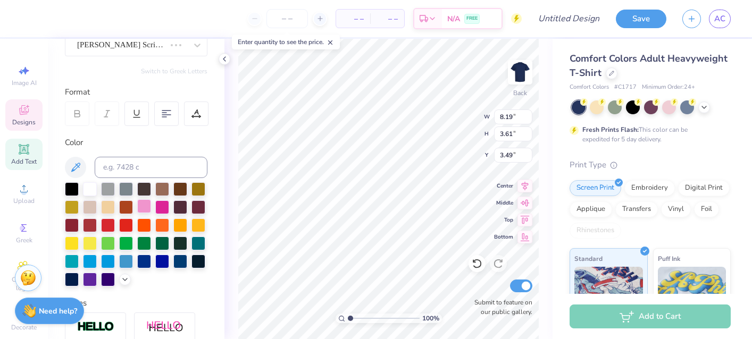
type input "14.17"
type input "4.64"
type input "2.97"
type input "9.13"
type input "2.99"
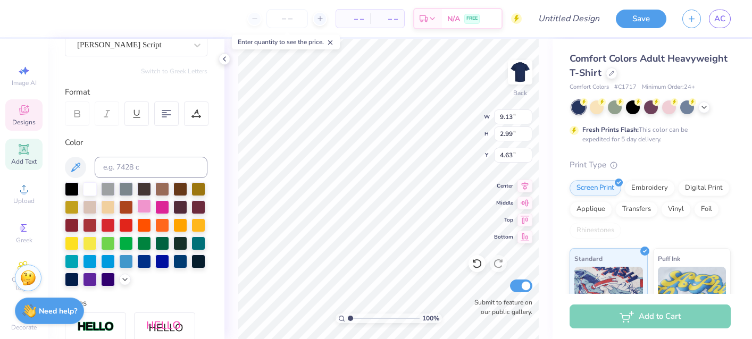
type input "3.80"
click at [92, 192] on div at bounding box center [90, 188] width 14 height 14
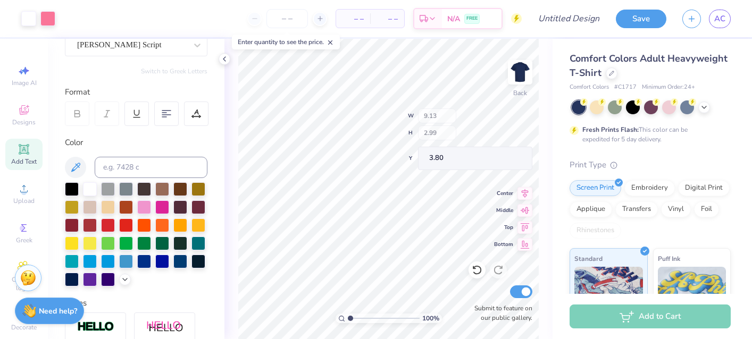
click at [439, 116] on div "100 % Back W 9.13 H 2.99 Y 3.80 Center Middle Top Bottom Submit to feature on o…" at bounding box center [388, 189] width 328 height 301
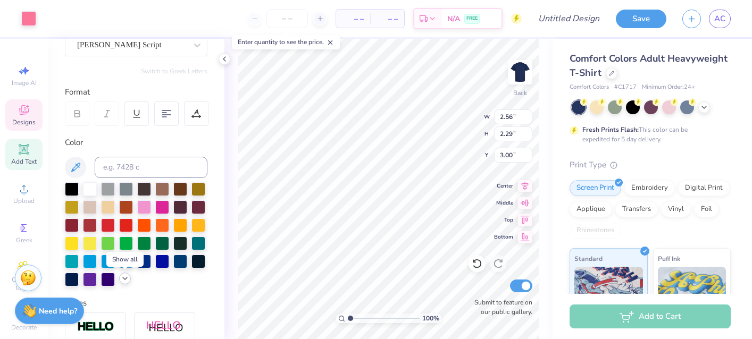
click at [123, 282] on icon at bounding box center [125, 278] width 9 height 9
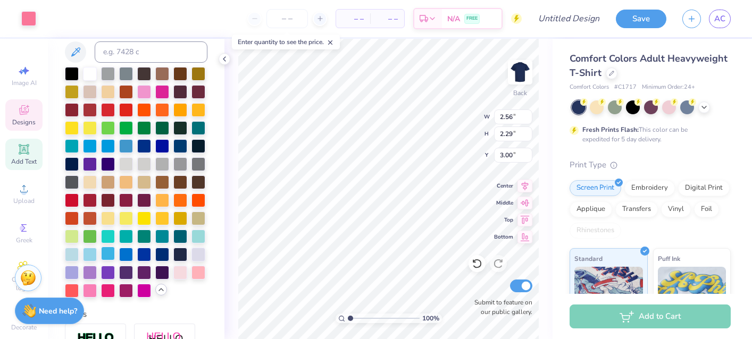
scroll to position [248, 0]
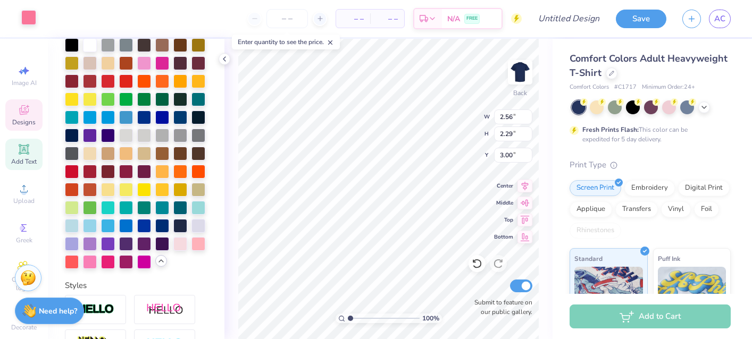
click at [34, 16] on div at bounding box center [28, 17] width 15 height 15
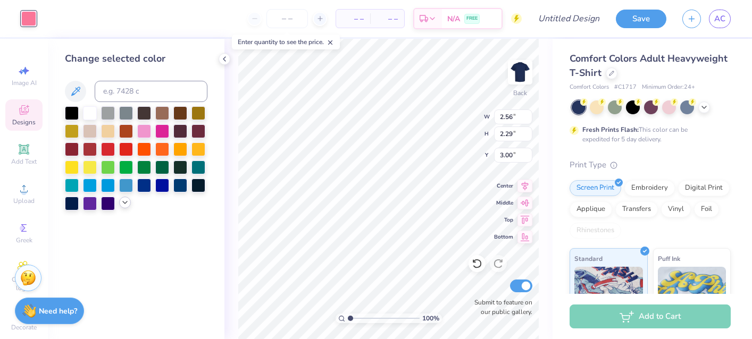
click at [126, 205] on icon at bounding box center [125, 202] width 9 height 9
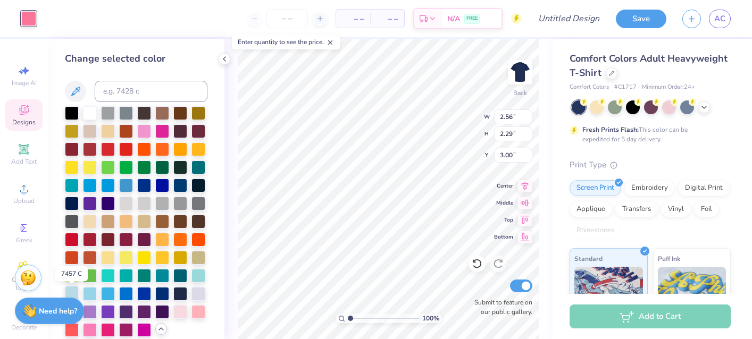
click at [76, 291] on div at bounding box center [72, 293] width 14 height 14
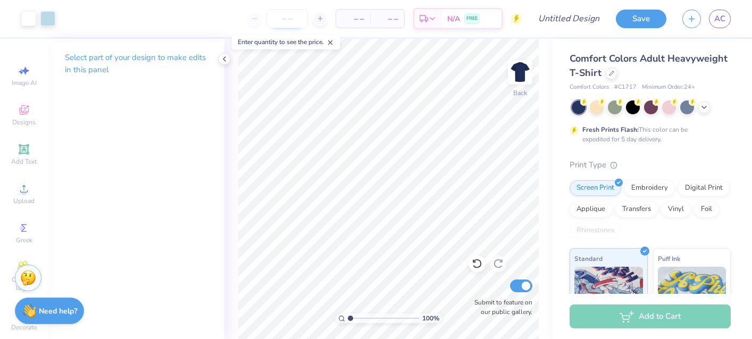
click at [290, 21] on input "number" at bounding box center [286, 18] width 41 height 19
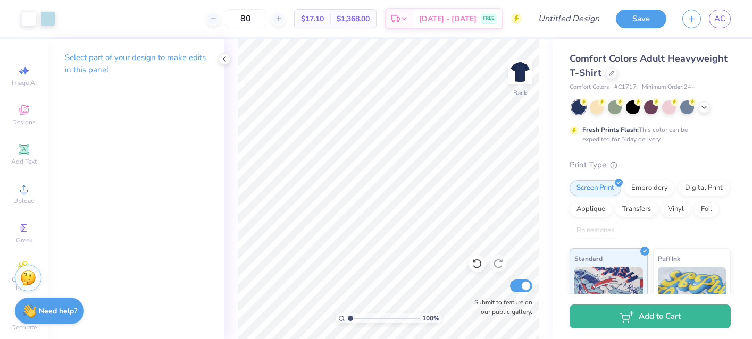
type input "80"
click at [527, 189] on icon at bounding box center [525, 184] width 15 height 13
click at [224, 62] on icon at bounding box center [224, 59] width 9 height 9
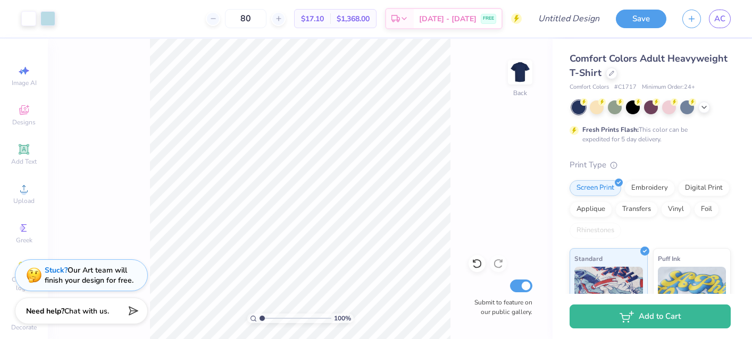
scroll to position [0, 0]
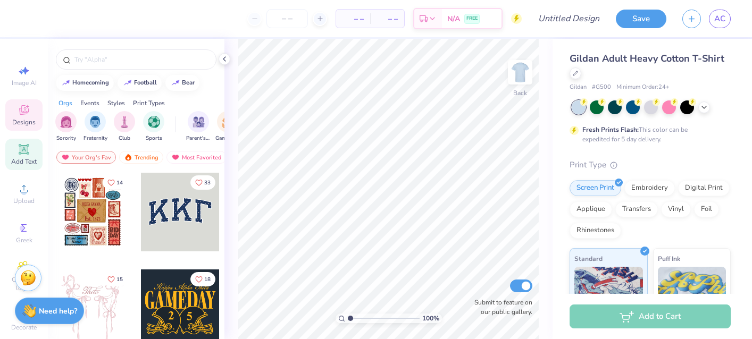
click at [25, 156] on div "Add Text" at bounding box center [23, 154] width 37 height 31
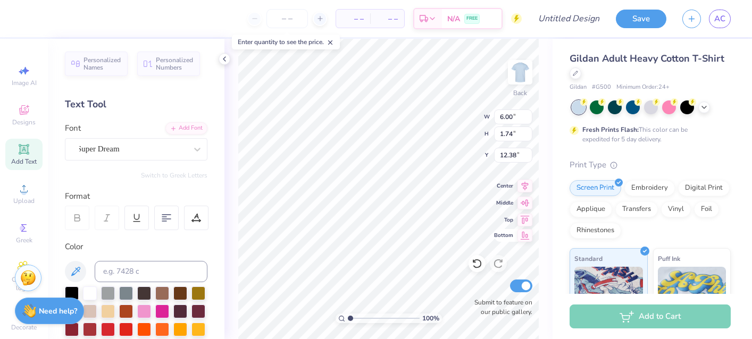
type textarea "E"
click at [24, 115] on icon at bounding box center [24, 110] width 13 height 13
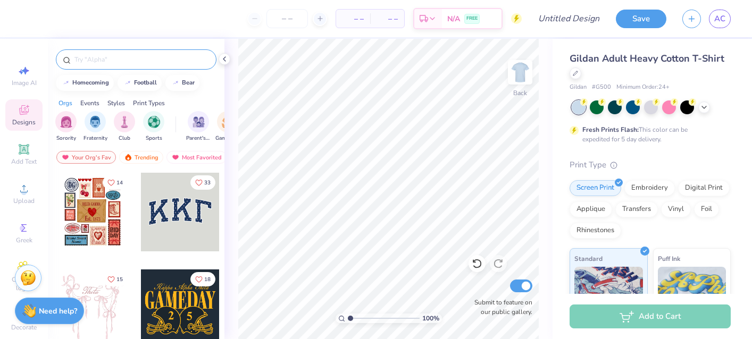
click at [155, 61] on input "text" at bounding box center [141, 59] width 136 height 11
type input "bow"
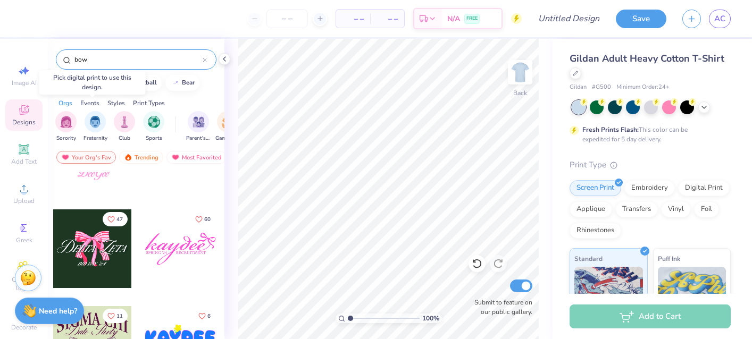
scroll to position [6395, 0]
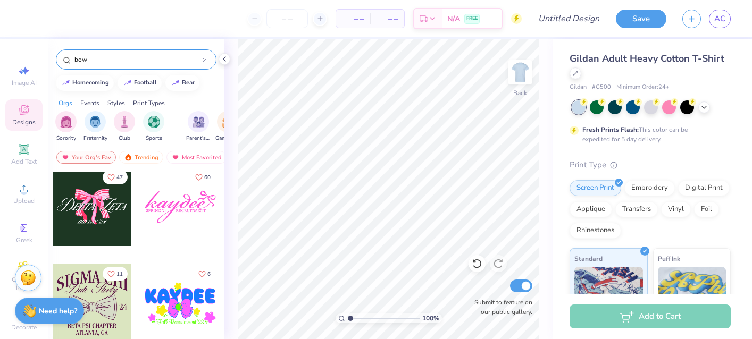
click at [190, 207] on div at bounding box center [180, 207] width 79 height 79
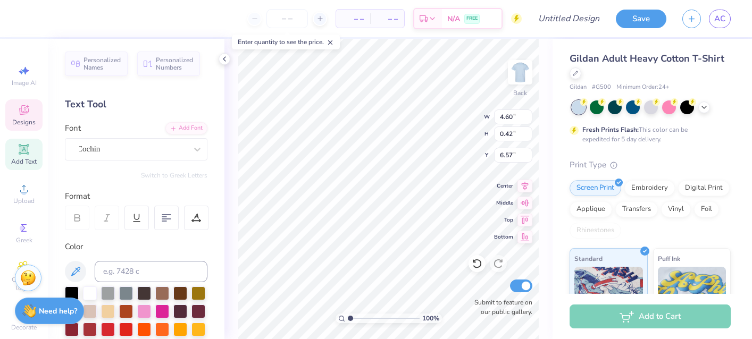
type input "3.17"
type input "0.45"
type input "6.54"
type textarea "k"
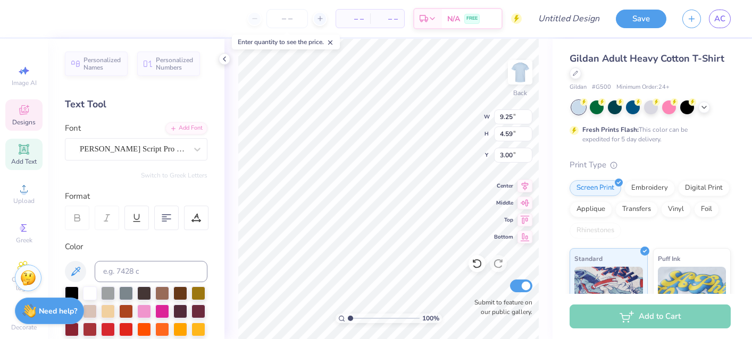
type textarea "Kappa"
click at [198, 145] on icon at bounding box center [197, 149] width 11 height 11
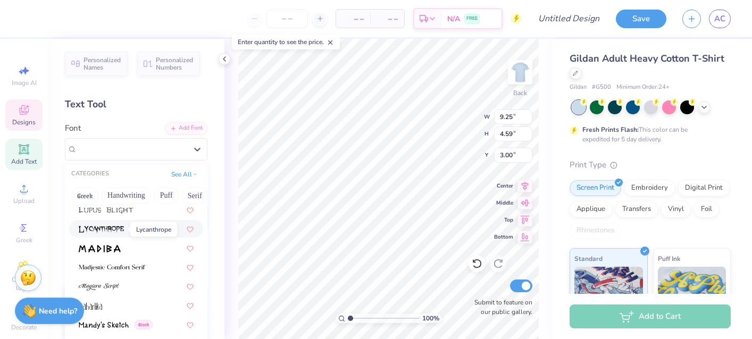
scroll to position [3757, 0]
click at [116, 286] on img at bounding box center [99, 287] width 40 height 7
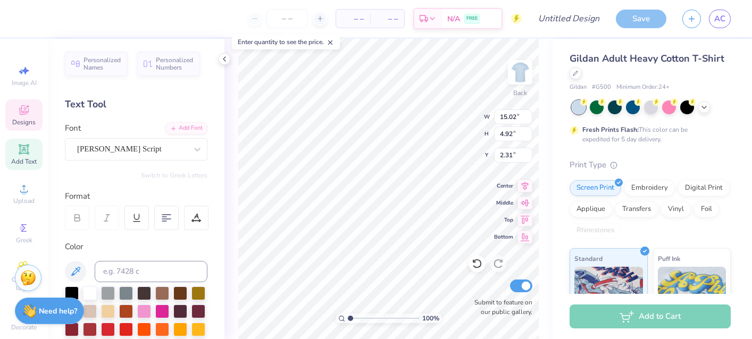
type input "9.07"
type input "2.97"
type input "5.35"
type input "2.75"
type input "2.46"
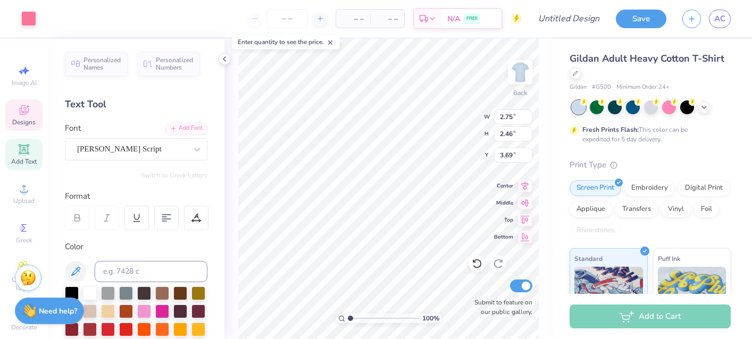
type input "4.38"
click at [524, 187] on icon at bounding box center [525, 184] width 15 height 13
type input "0.50"
type input "2.35"
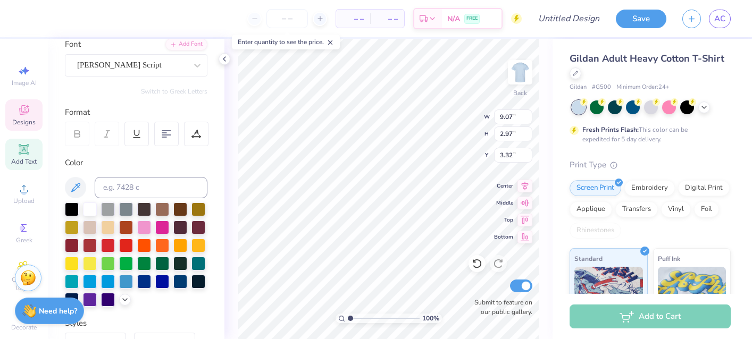
scroll to position [86, 0]
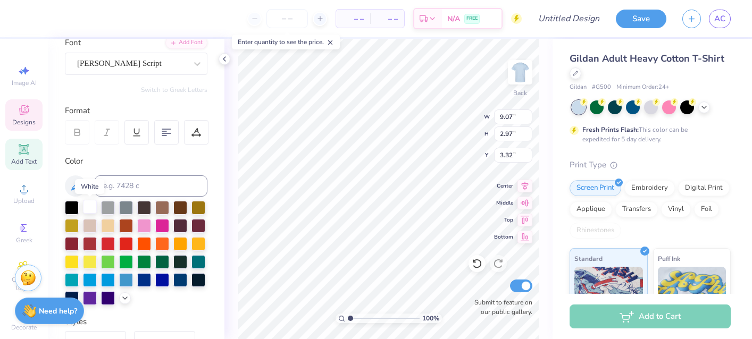
click at [91, 210] on div at bounding box center [90, 207] width 14 height 14
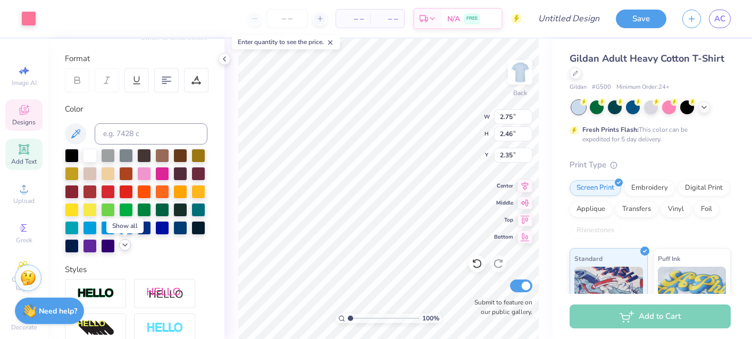
scroll to position [143, 0]
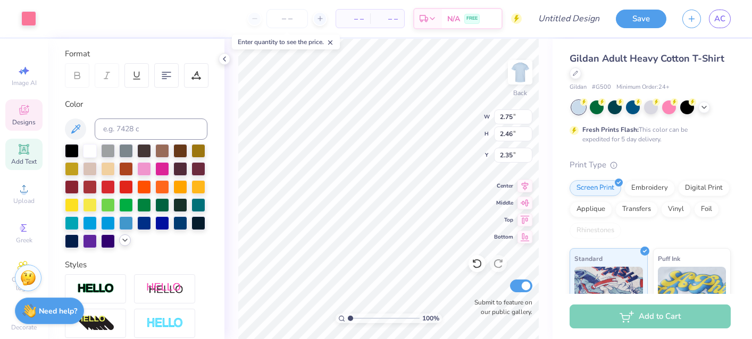
click at [121, 241] on icon at bounding box center [125, 240] width 9 height 9
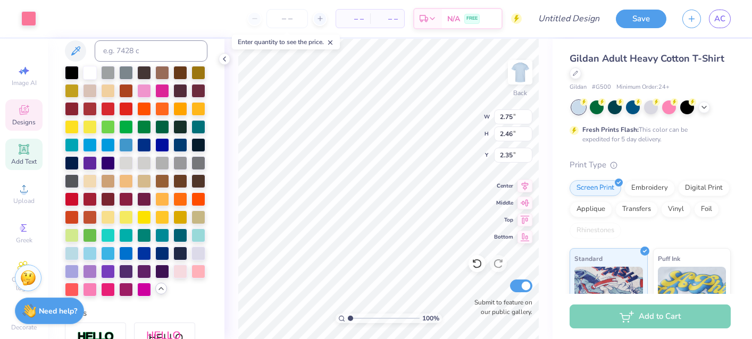
scroll to position [226, 0]
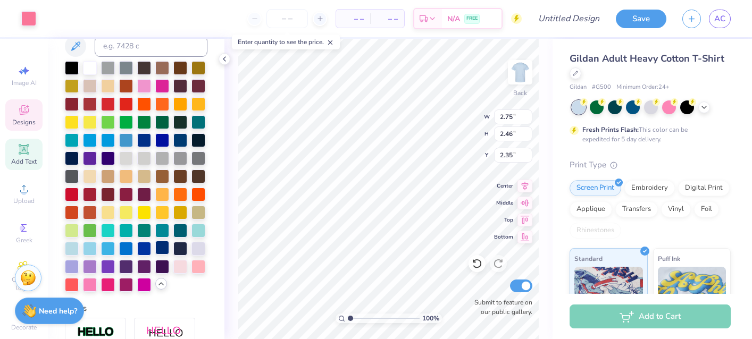
click at [161, 251] on div at bounding box center [162, 248] width 14 height 14
click at [94, 65] on div at bounding box center [90, 67] width 14 height 14
type input "9.07"
type input "2.97"
type input "3.32"
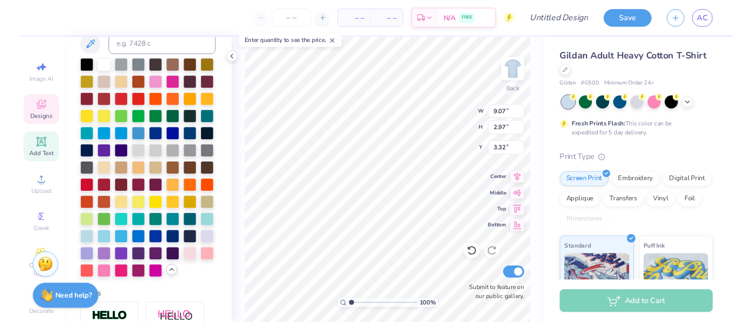
scroll to position [0, 1]
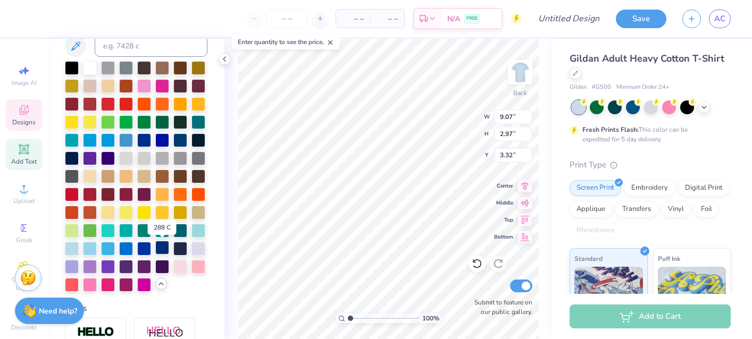
click at [165, 247] on div at bounding box center [162, 248] width 14 height 14
click at [90, 67] on div at bounding box center [90, 67] width 14 height 14
click at [166, 251] on div at bounding box center [162, 248] width 14 height 14
click at [26, 19] on div at bounding box center [28, 17] width 15 height 15
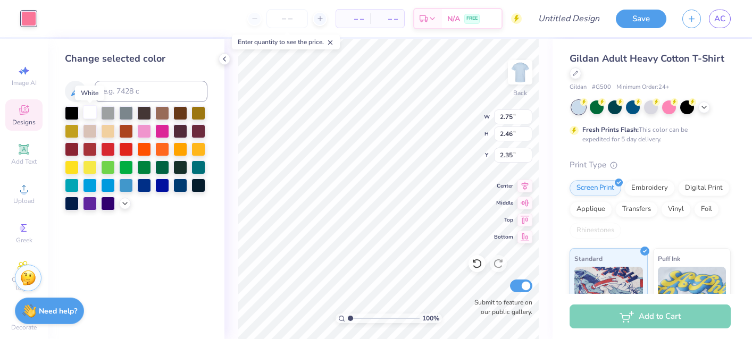
click at [90, 119] on div at bounding box center [90, 112] width 14 height 14
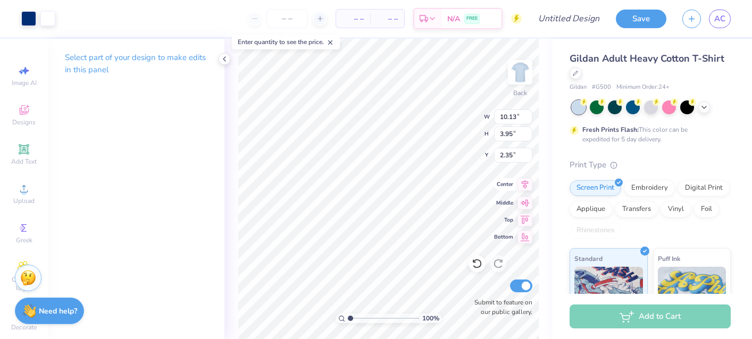
click at [527, 188] on icon at bounding box center [525, 184] width 15 height 13
click at [291, 21] on input "number" at bounding box center [286, 18] width 41 height 19
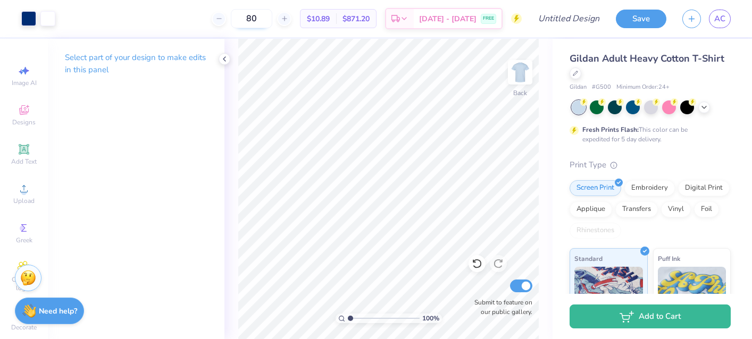
type input "8"
type input "9"
type input "80"
click at [223, 56] on icon at bounding box center [224, 59] width 9 height 9
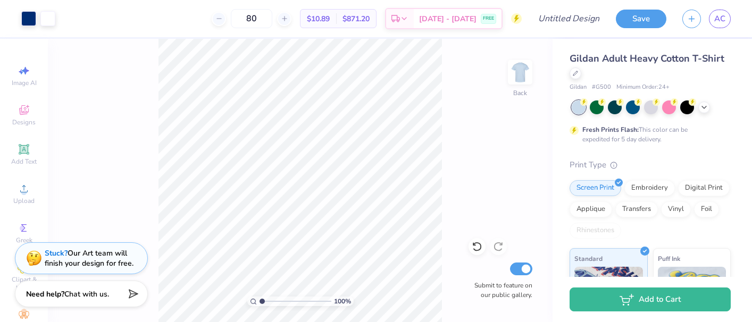
scroll to position [0, 0]
